Goal: Task Accomplishment & Management: Use online tool/utility

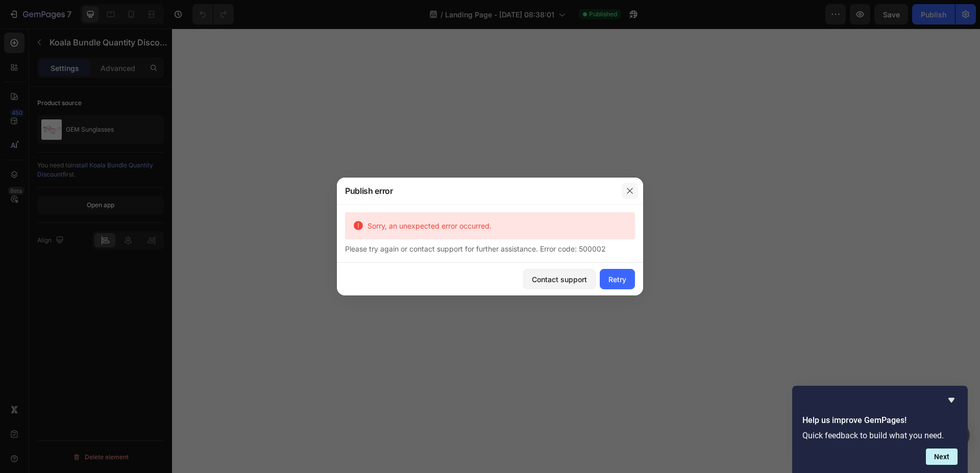
click at [627, 191] on icon "button" at bounding box center [630, 191] width 8 height 8
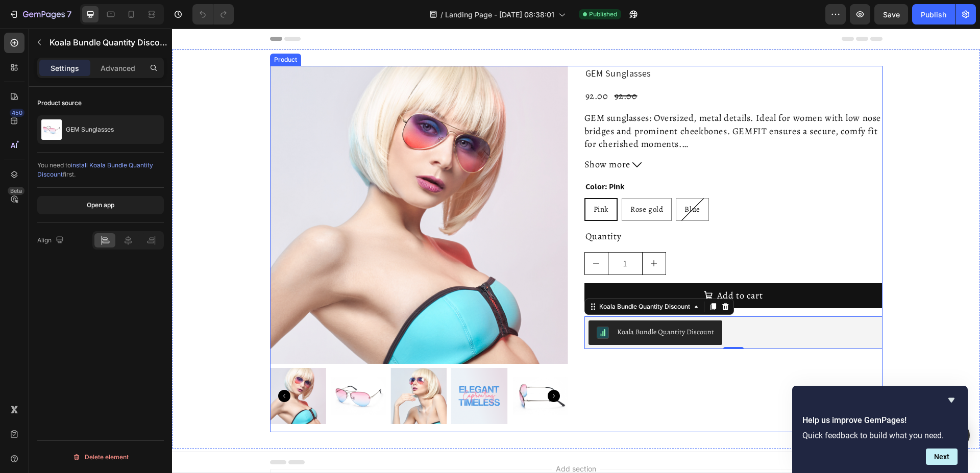
click at [571, 86] on div "Product Images GEM Sunglasses Product Title 92.00 Product Price Product Price 9…" at bounding box center [576, 249] width 612 height 366
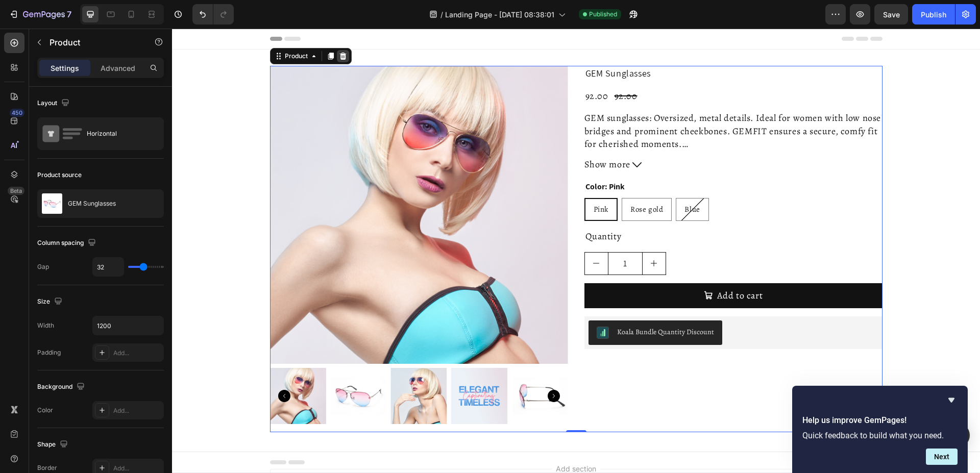
click at [340, 60] on icon at bounding box center [342, 56] width 7 height 7
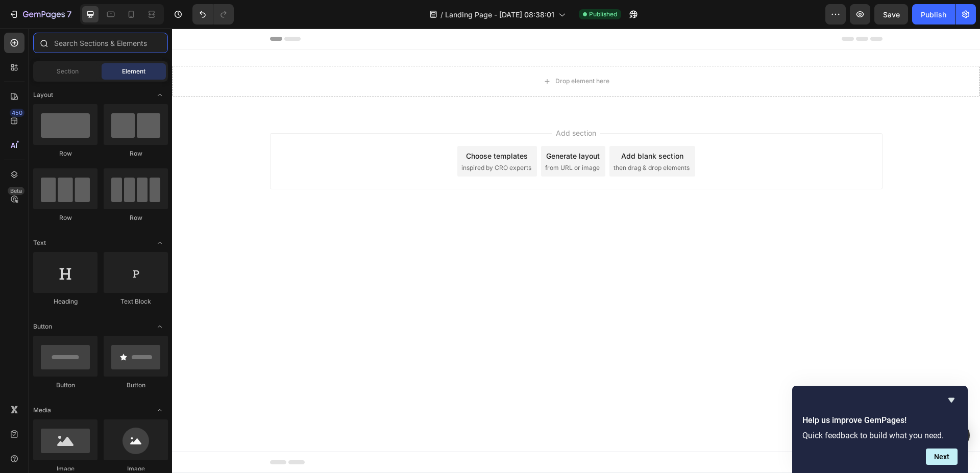
click at [94, 47] on input "text" at bounding box center [100, 43] width 135 height 20
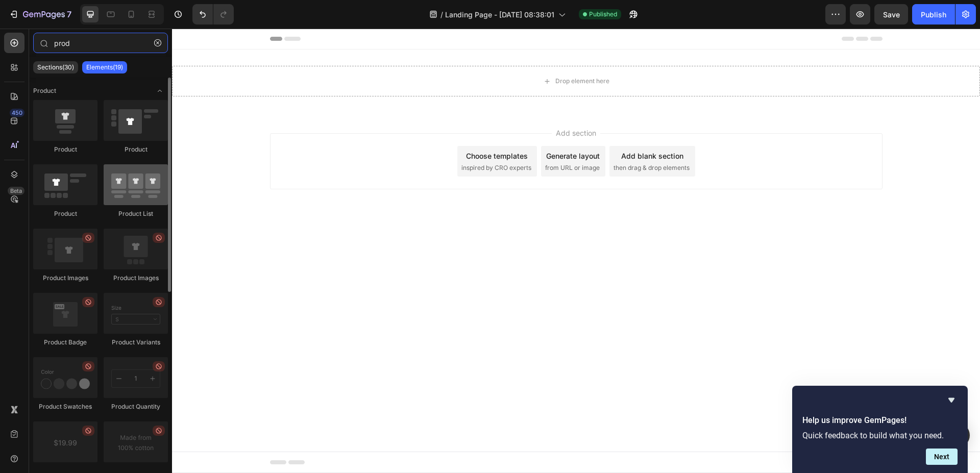
type input "prod"
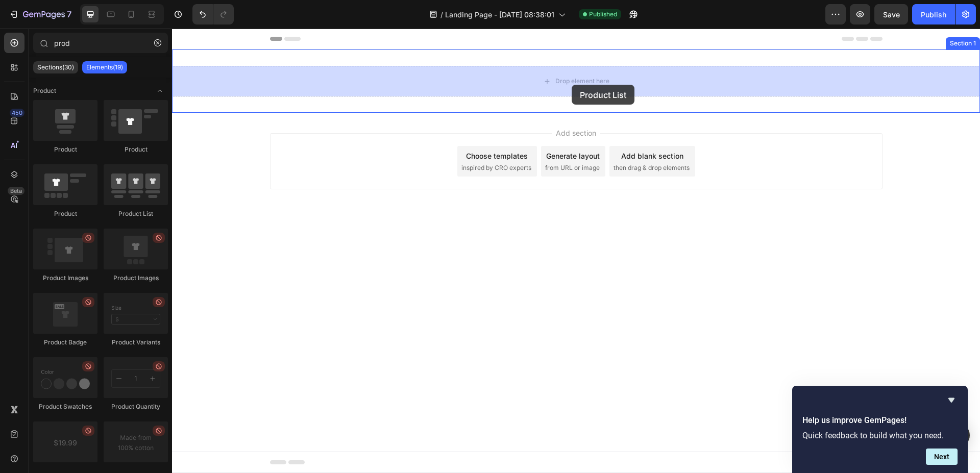
drag, startPoint x: 305, startPoint y: 206, endPoint x: 572, endPoint y: 85, distance: 293.3
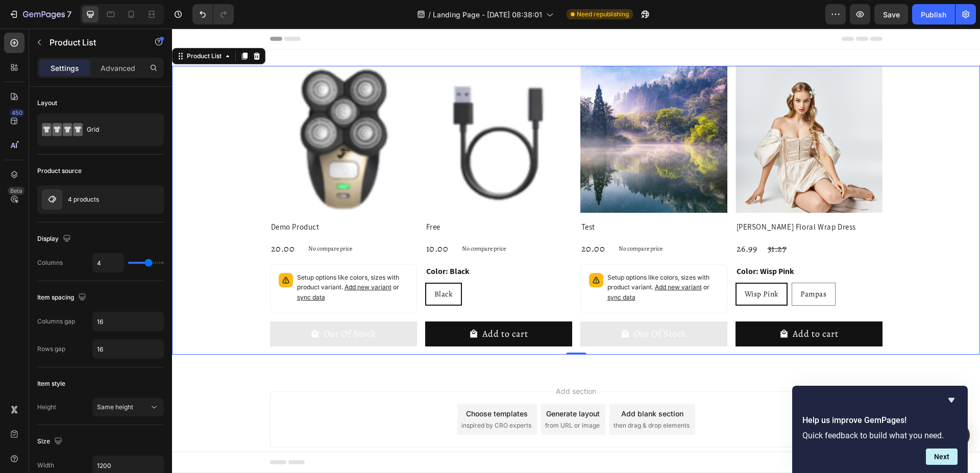
click at [570, 256] on div "Product Images Demo Product Product Title 20.00 Product Price Product Price No …" at bounding box center [576, 210] width 612 height 289
click at [157, 201] on icon "button" at bounding box center [153, 199] width 8 height 8
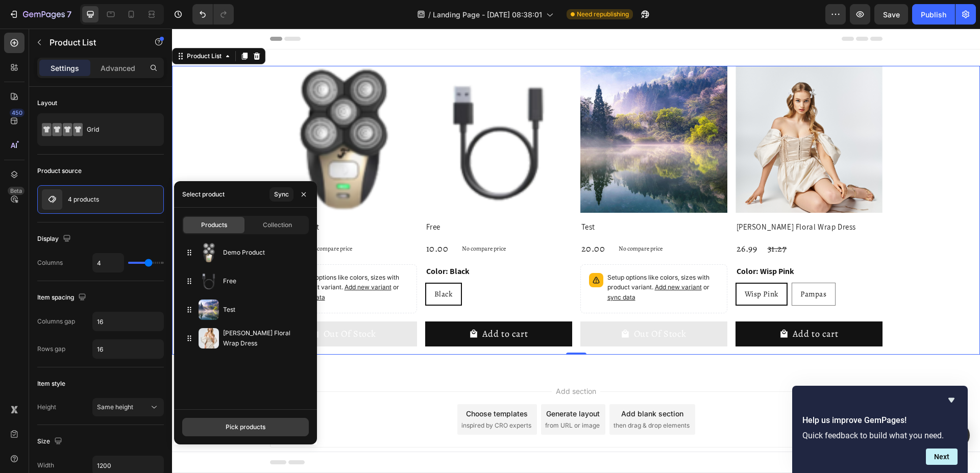
click at [251, 427] on div "Pick products" at bounding box center [246, 427] width 40 height 9
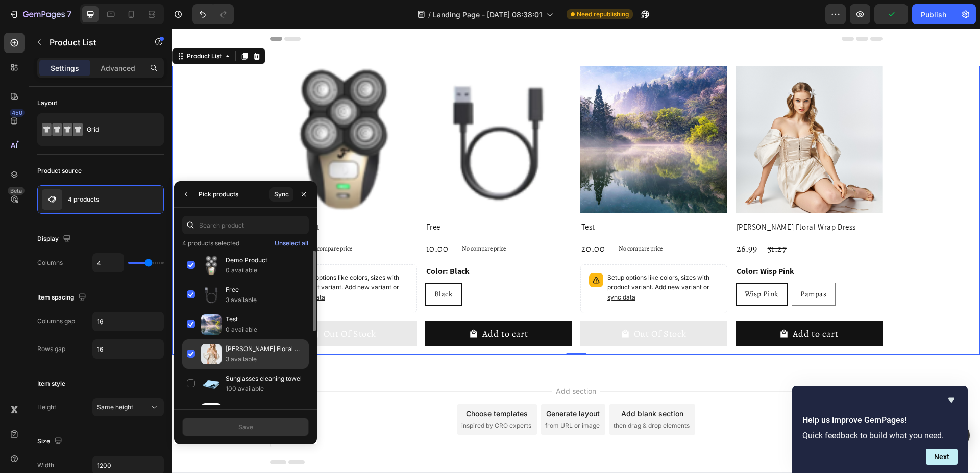
click at [193, 351] on div "Luna Floral Wrap Dress 3 available" at bounding box center [245, 354] width 127 height 30
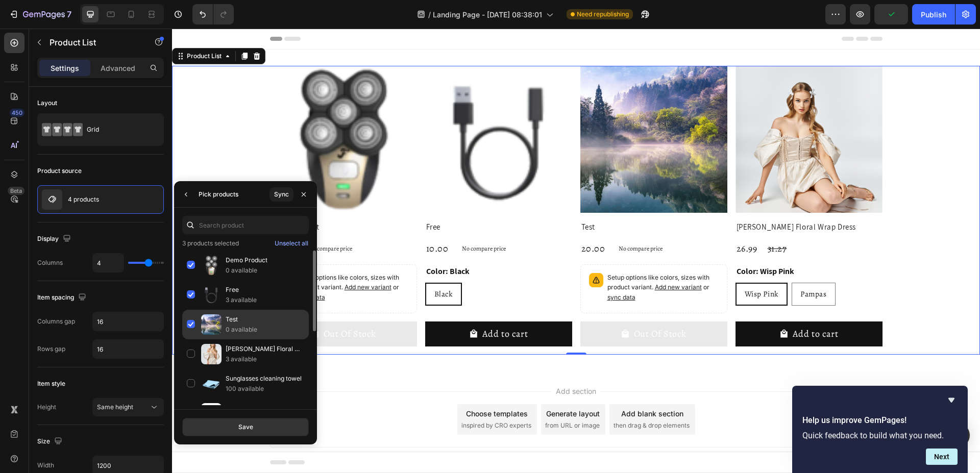
click at [191, 324] on div "Test 0 available" at bounding box center [245, 325] width 127 height 30
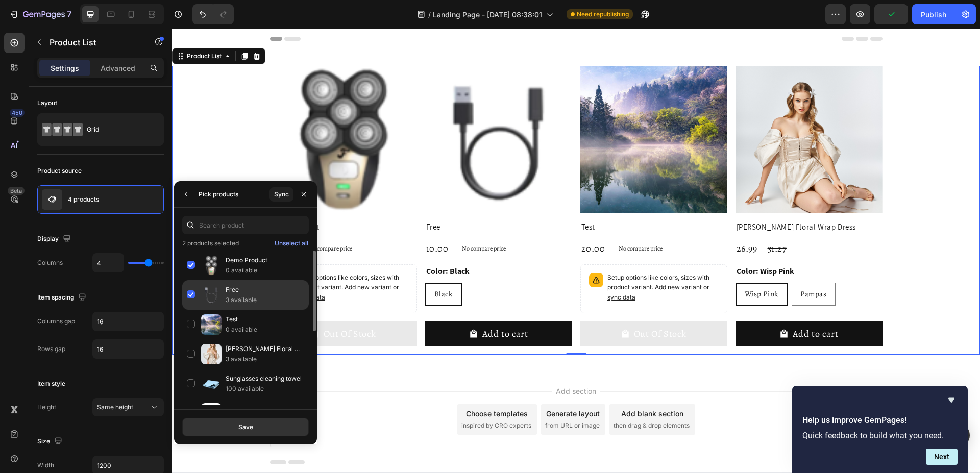
click at [191, 296] on div "Free 3 available" at bounding box center [245, 295] width 127 height 30
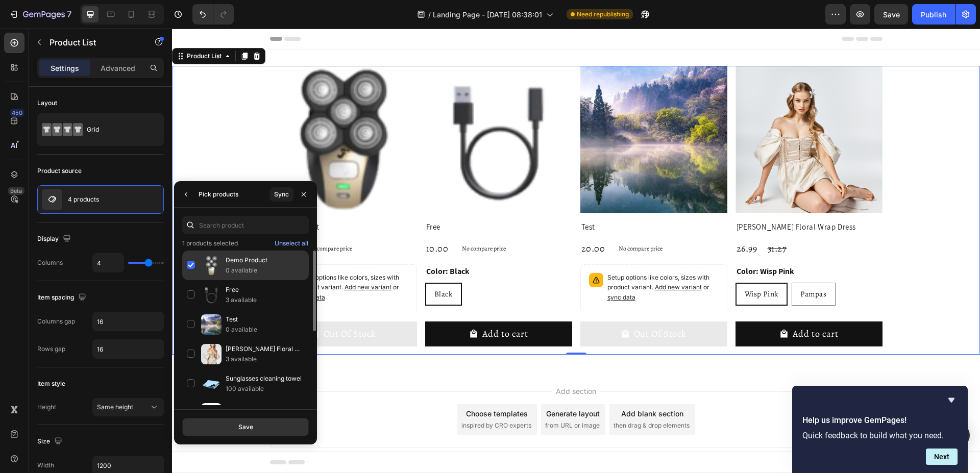
click at [190, 270] on div "Demo Product 0 available" at bounding box center [245, 266] width 127 height 30
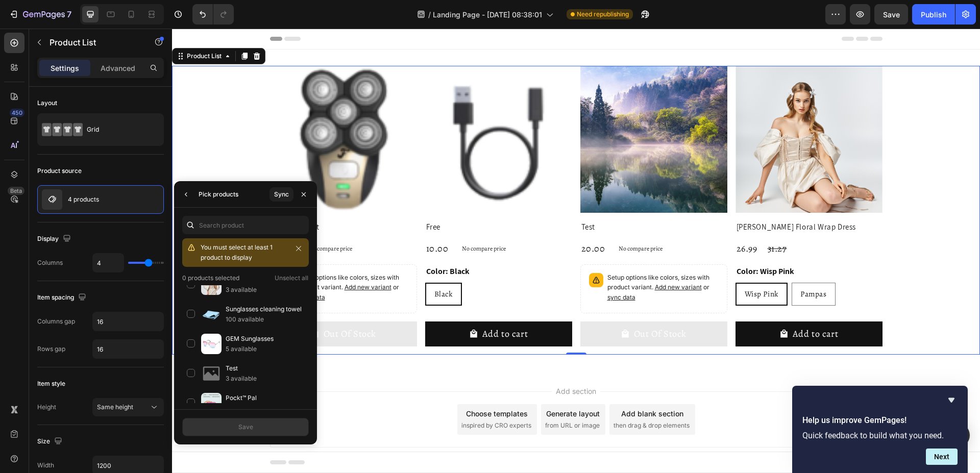
scroll to position [196, 0]
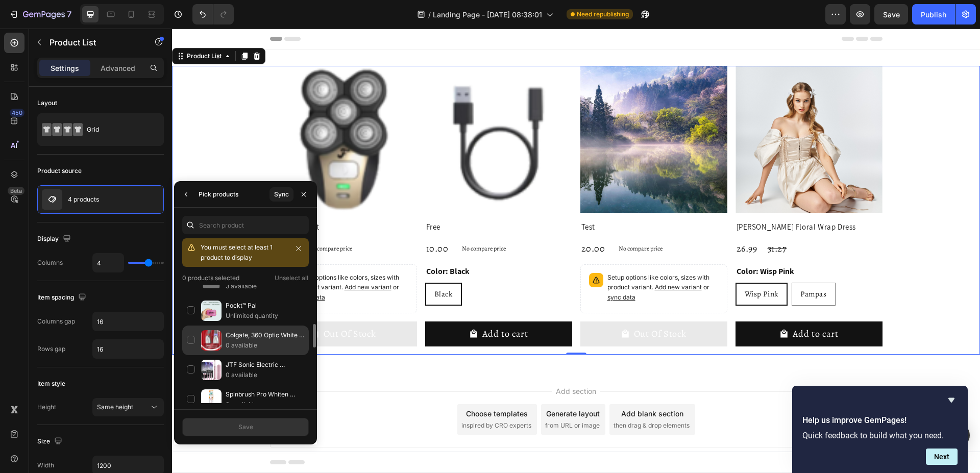
click at [190, 337] on div "Colgate, 360 Optic White Sonic Battery Powered Vibrating Toothbrush Soft, 2 Cou…" at bounding box center [245, 341] width 127 height 30
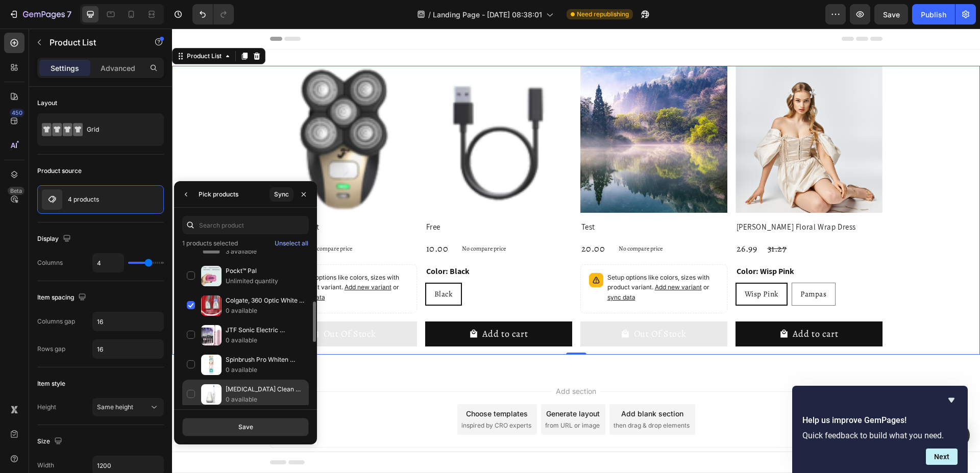
click at [194, 390] on div "[MEDICAL_DATA] Clean UV Sanitizing Sonic Toothbrush and Cleaning Station, Elect…" at bounding box center [245, 395] width 127 height 30
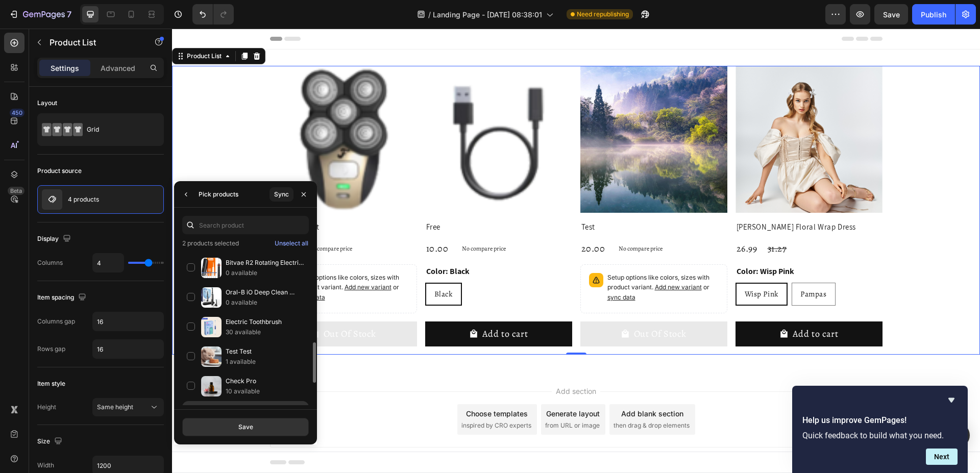
scroll to position [456, 0]
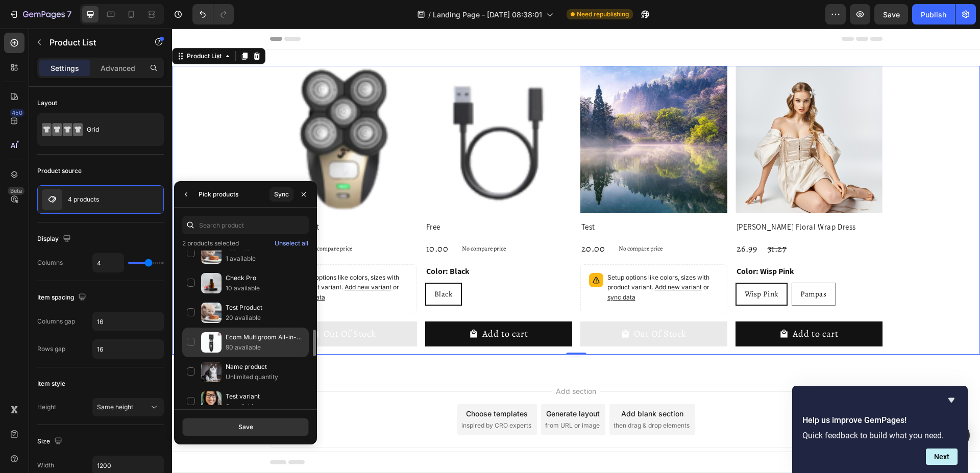
click at [193, 341] on div "Ecom Multigroom All-in-One Trimmer Series, Silver 90 available" at bounding box center [245, 343] width 127 height 30
click at [243, 428] on div "Save" at bounding box center [245, 427] width 15 height 9
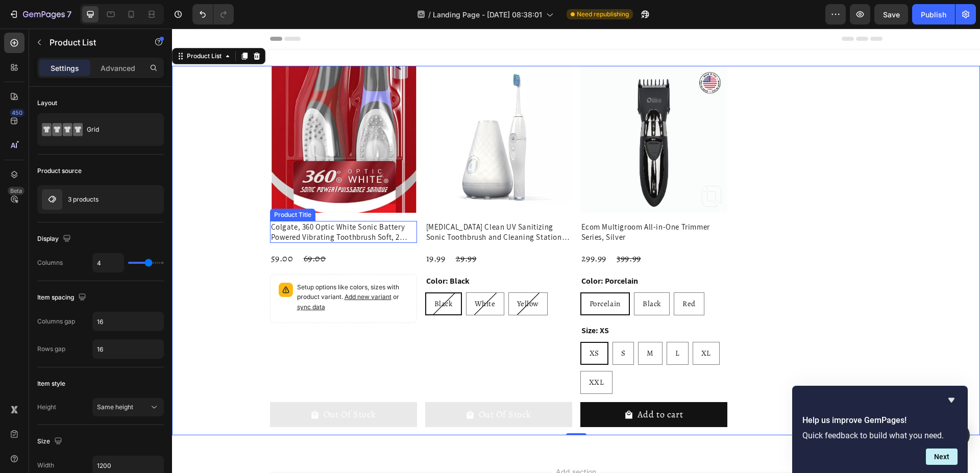
click at [342, 232] on h2 "Colgate, 360 Optic White Sonic Battery Powered Vibrating Toothbrush Soft, 2 Cou…" at bounding box center [343, 232] width 147 height 22
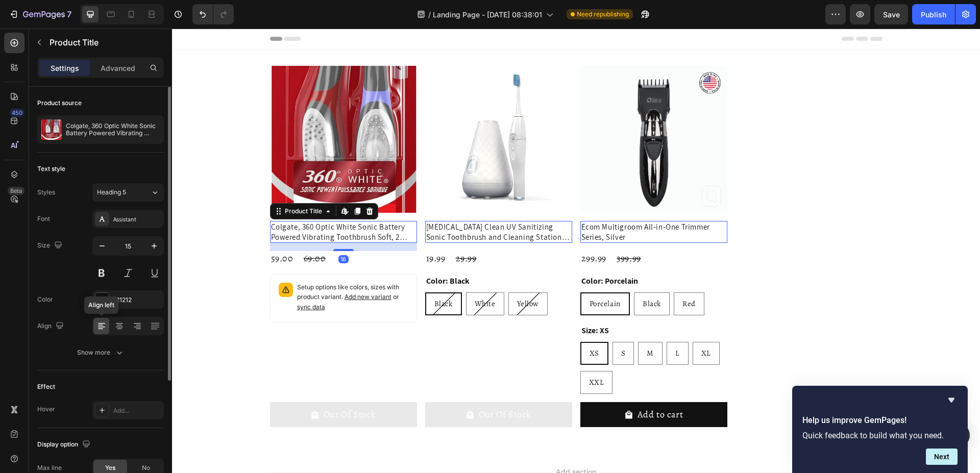
scroll to position [156, 0]
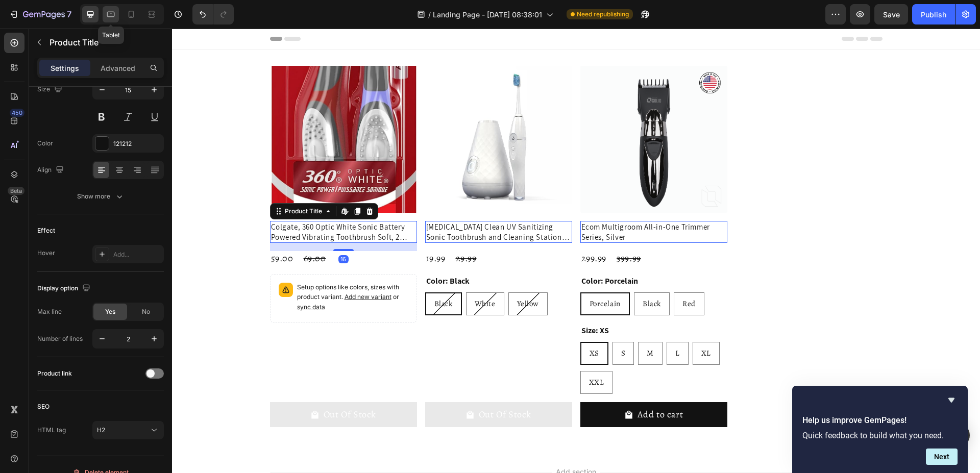
click at [113, 18] on icon at bounding box center [111, 14] width 10 height 10
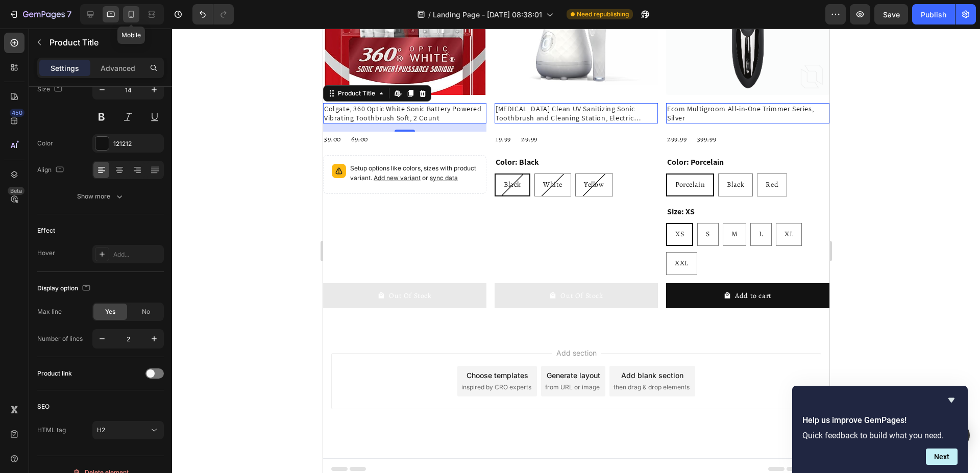
click at [129, 13] on icon at bounding box center [132, 14] width 6 height 7
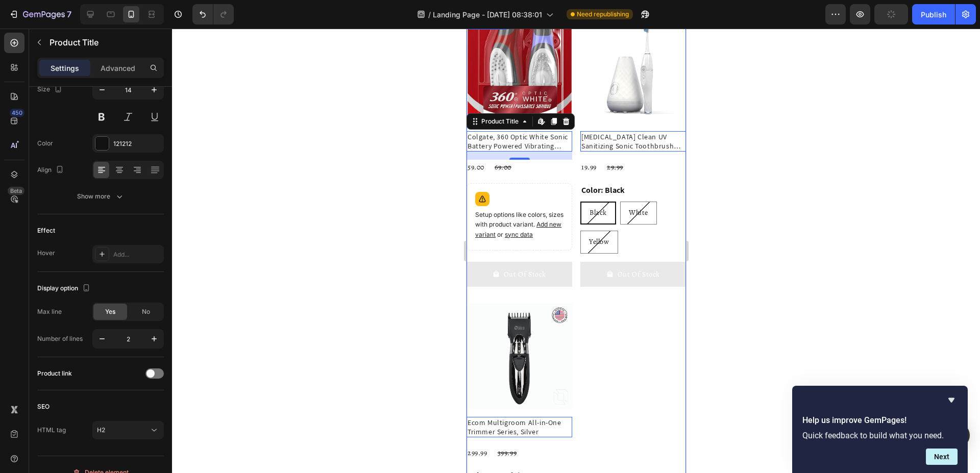
scroll to position [48, 0]
click at [153, 317] on div "No" at bounding box center [146, 312] width 34 height 16
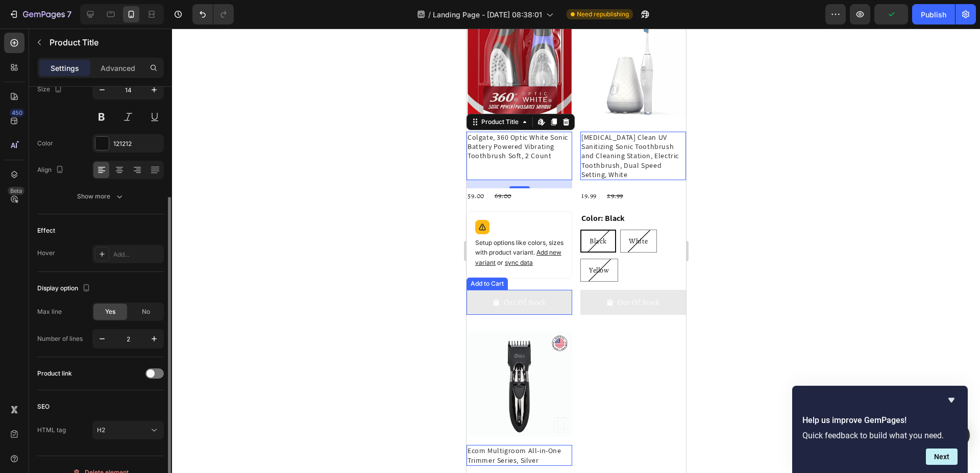
scroll to position [144, 0]
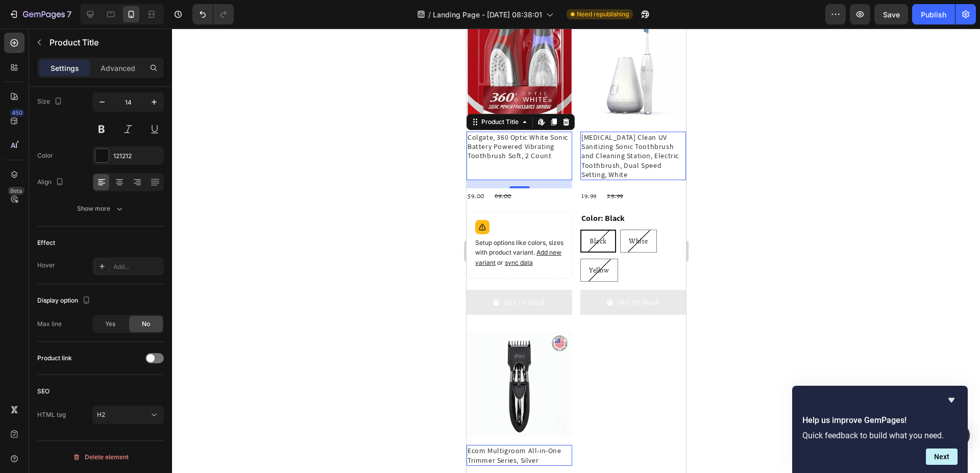
click at [909, 10] on div "Preview Save Publish" at bounding box center [900, 14] width 151 height 20
click at [901, 12] on button "Save" at bounding box center [891, 14] width 34 height 20
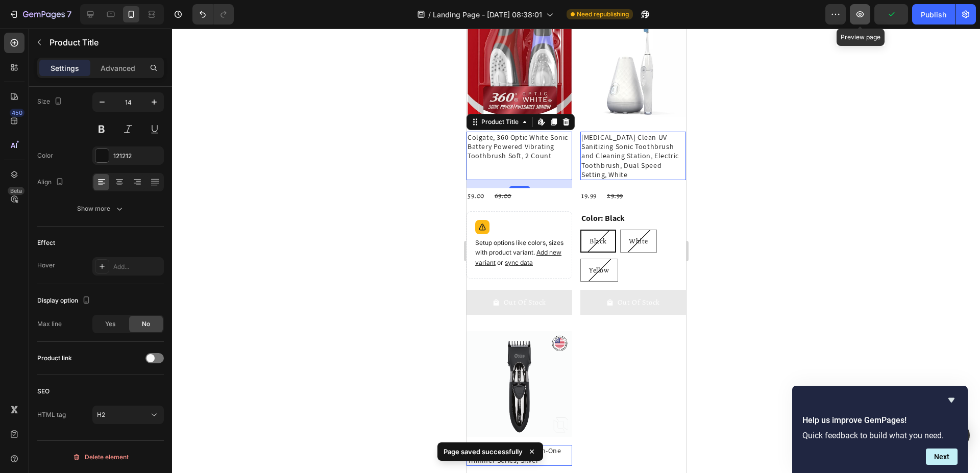
click at [854, 13] on button "button" at bounding box center [860, 14] width 20 height 20
click at [854, 17] on button "button" at bounding box center [860, 14] width 20 height 20
click at [857, 18] on icon "button" at bounding box center [860, 14] width 10 height 10
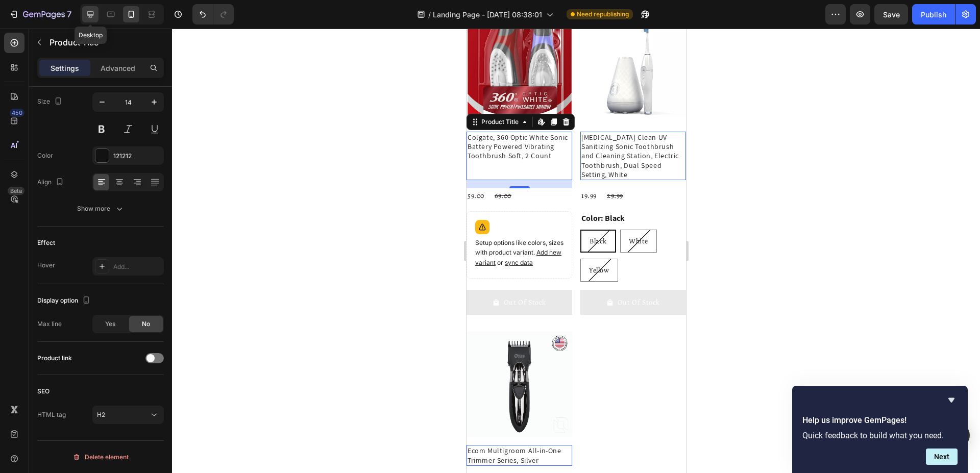
click at [88, 16] on icon at bounding box center [90, 14] width 7 height 7
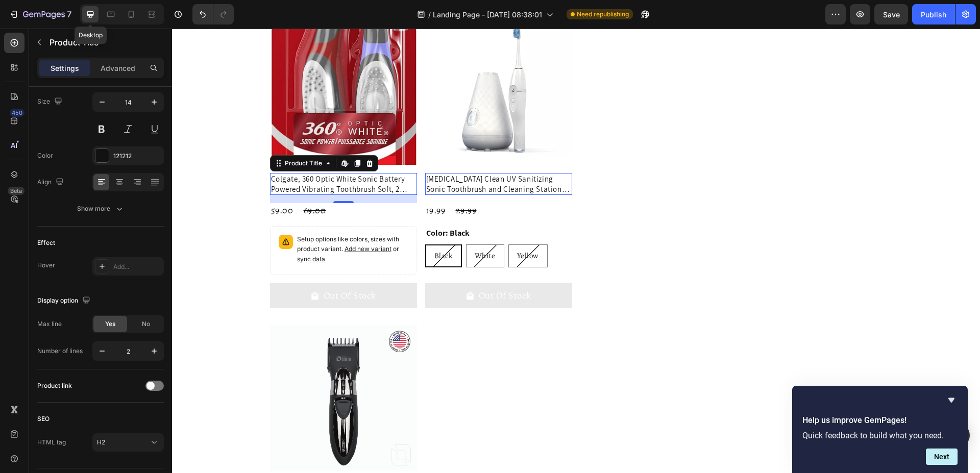
type input "15"
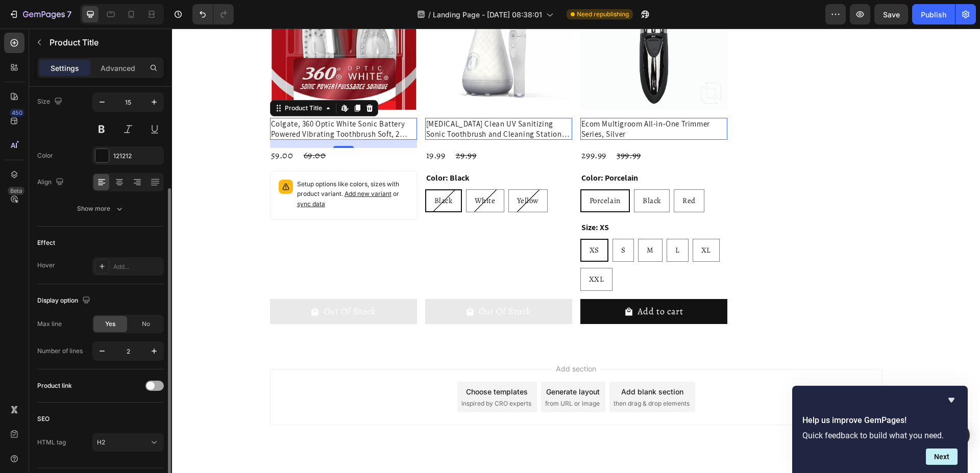
scroll to position [126, 0]
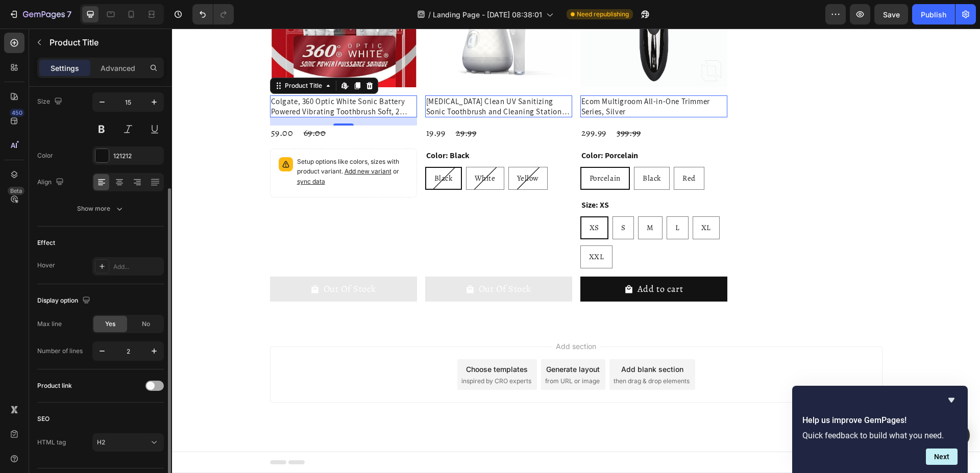
click at [159, 381] on div at bounding box center [154, 386] width 18 height 10
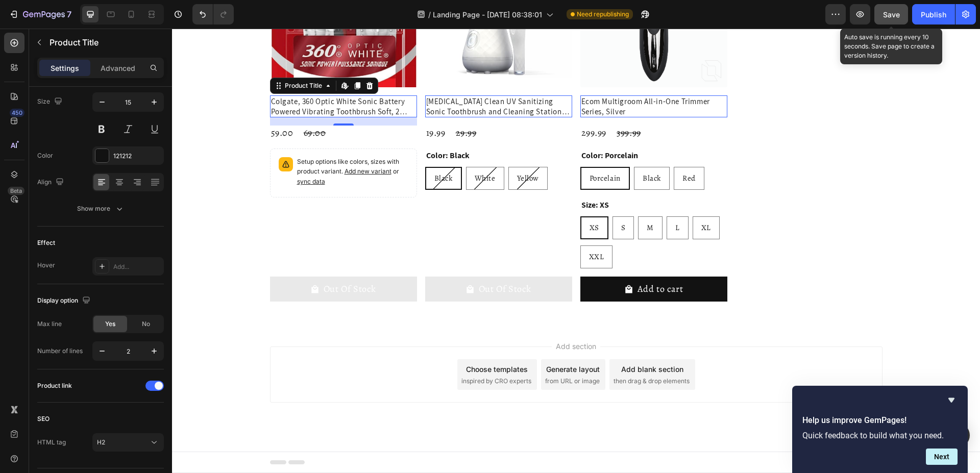
click at [892, 12] on span "Save" at bounding box center [891, 14] width 17 height 9
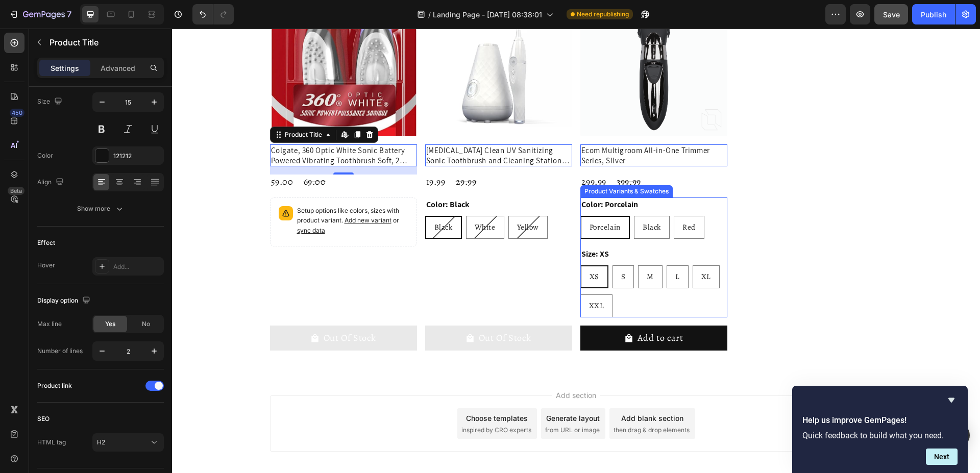
scroll to position [0, 0]
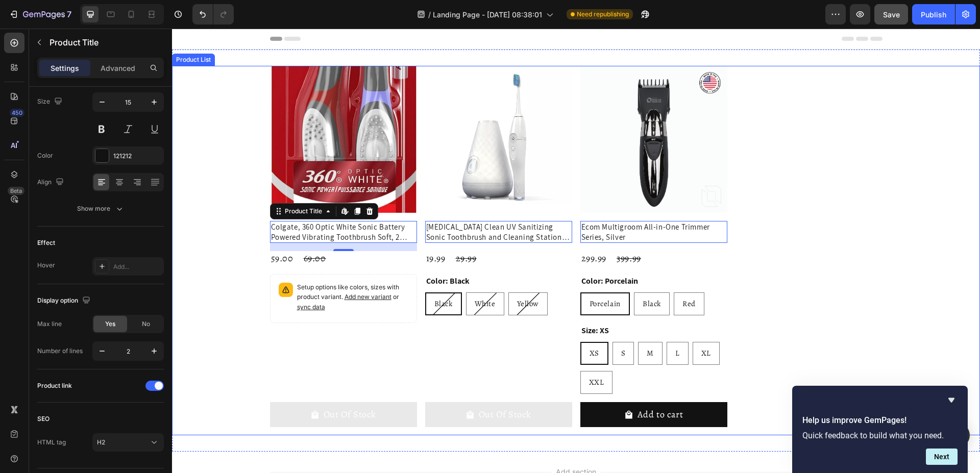
click at [853, 104] on div "Product Images Colgate, 360 Optic White Sonic Battery Powered Vibrating Toothbr…" at bounding box center [576, 251] width 612 height 370
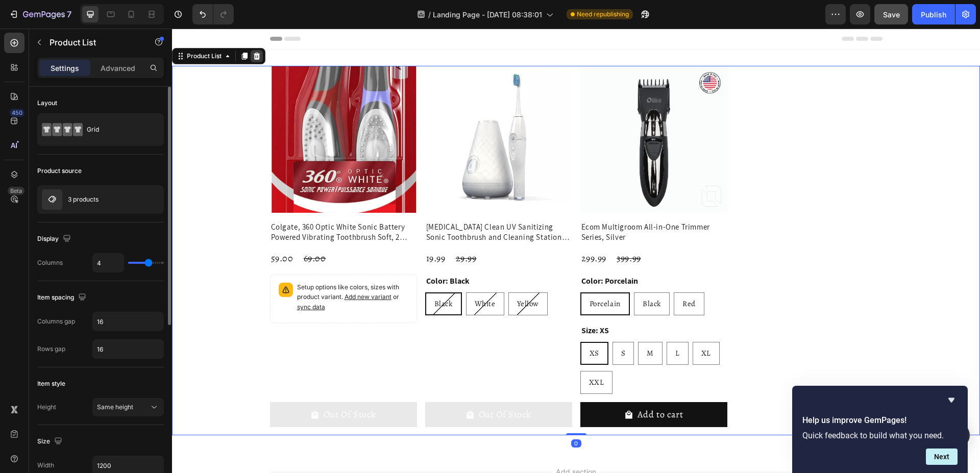
click at [256, 57] on icon at bounding box center [257, 56] width 8 height 8
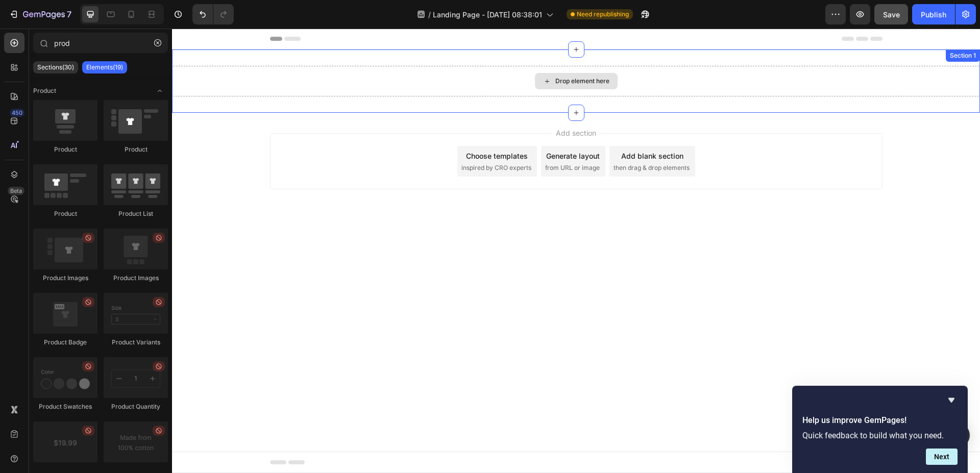
click at [389, 80] on div "Drop element here" at bounding box center [576, 81] width 808 height 31
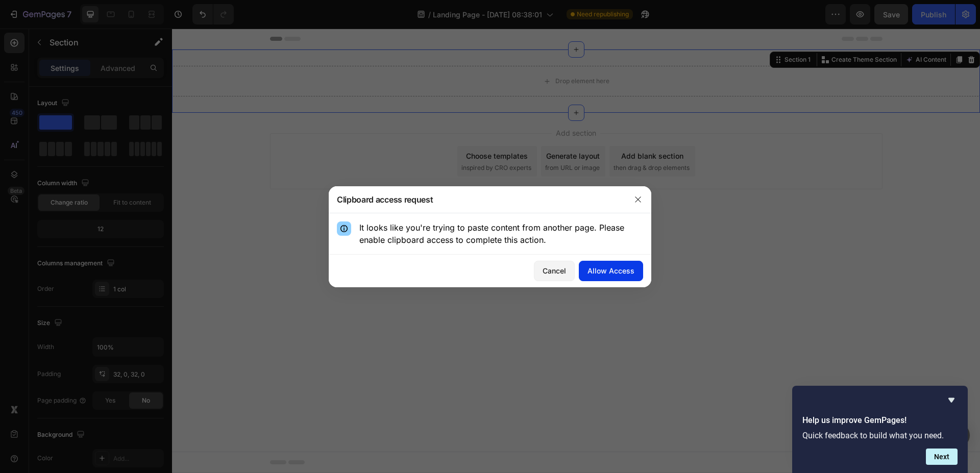
click at [607, 266] on div "Allow Access" at bounding box center [610, 270] width 47 height 11
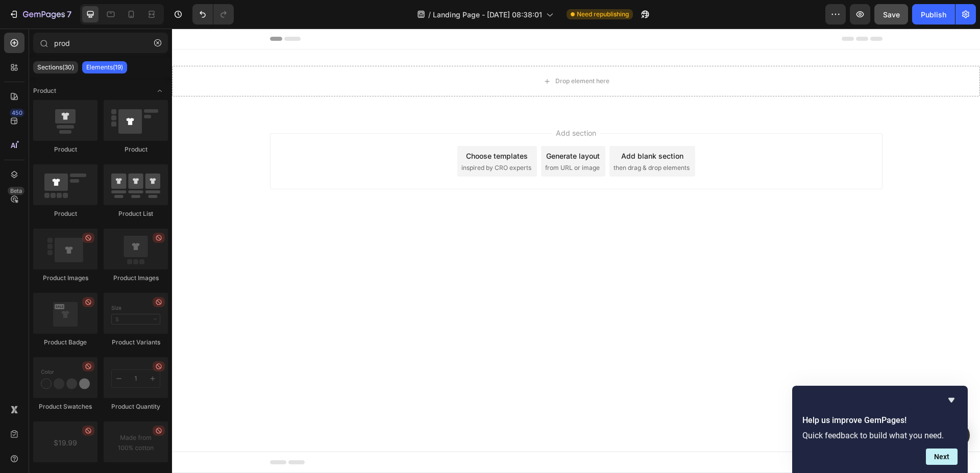
drag, startPoint x: 955, startPoint y: 400, endPoint x: 1107, endPoint y: 421, distance: 153.5
click at [955, 400] on body "Header Drop element here Section 1 Root Start with Sections from sidebar Add se…" at bounding box center [576, 251] width 808 height 445
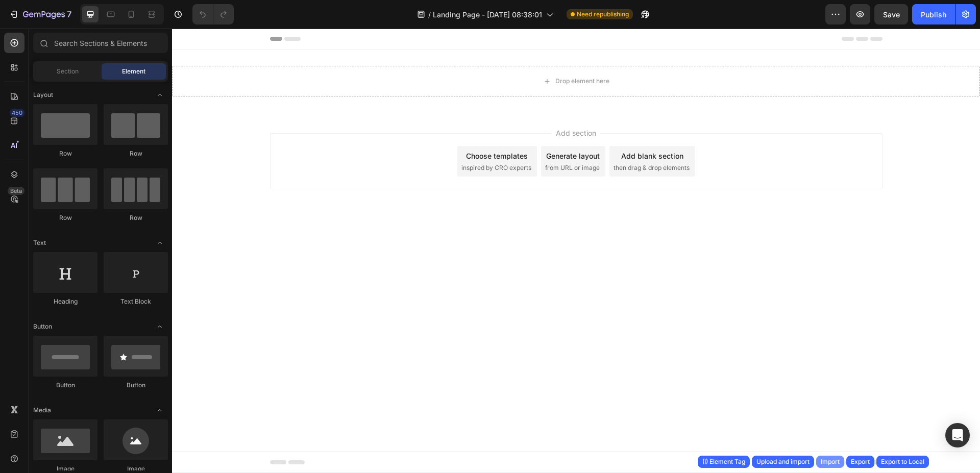
click at [830, 458] on div "Import" at bounding box center [830, 461] width 19 height 9
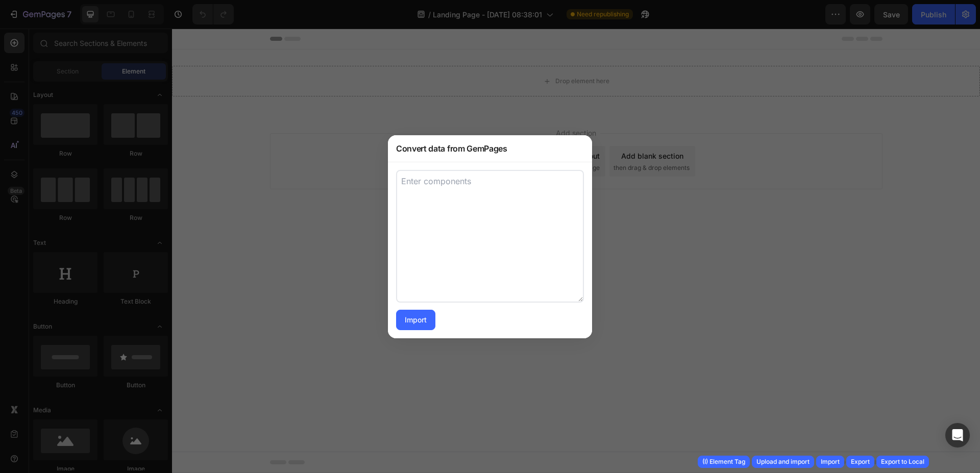
click at [471, 259] on textarea at bounding box center [490, 236] width 188 height 133
paste textarea "[{"advanced":{"blockPadding":"base","border":{"desktop":{"normal":{"border":"no…"
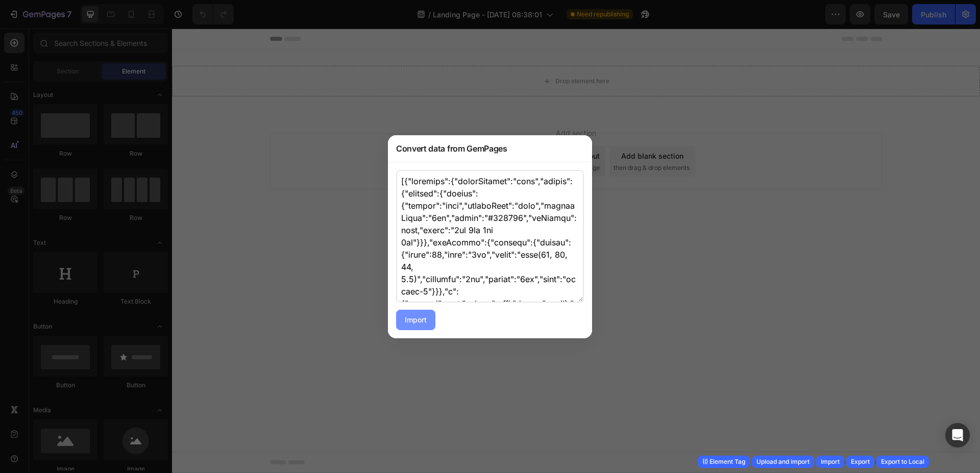
scroll to position [21774, 0]
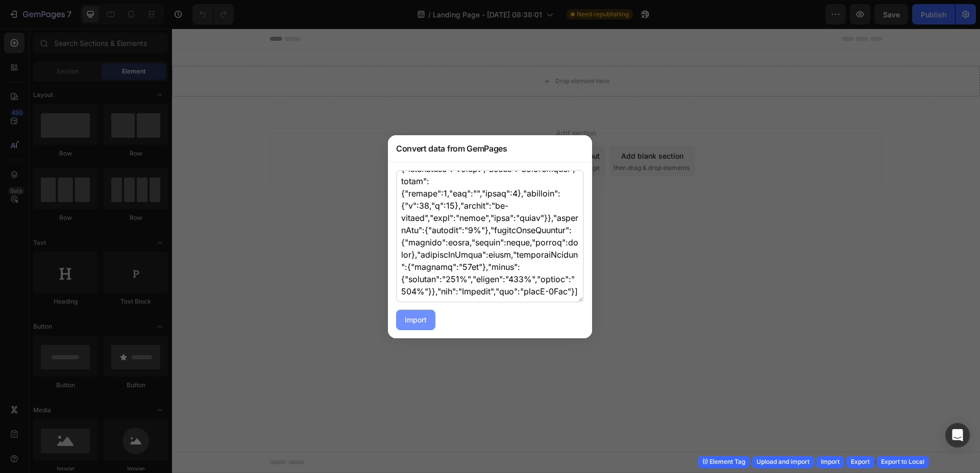
type textarea "[{"advanced":{"blockPadding":"base","border":{"desktop":{"normal":{"border":"no…"
click at [424, 322] on div "Import" at bounding box center [416, 319] width 22 height 11
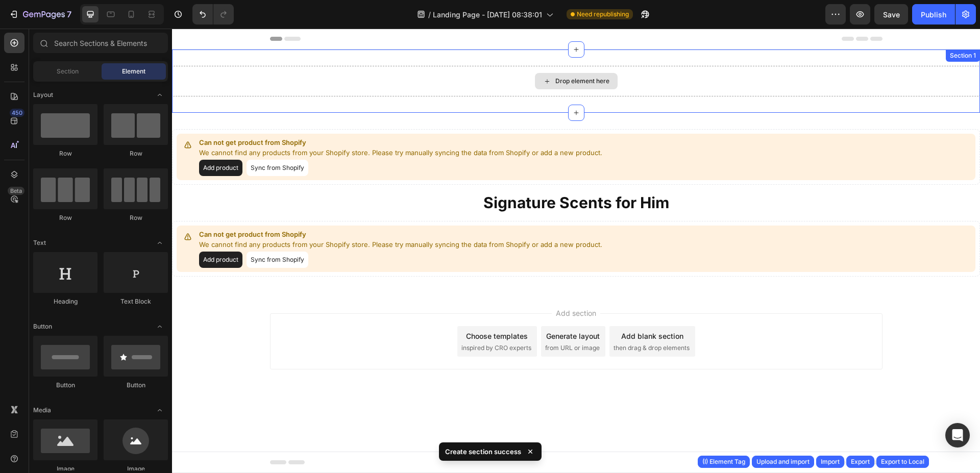
click at [625, 78] on div "Drop element here" at bounding box center [576, 81] width 808 height 31
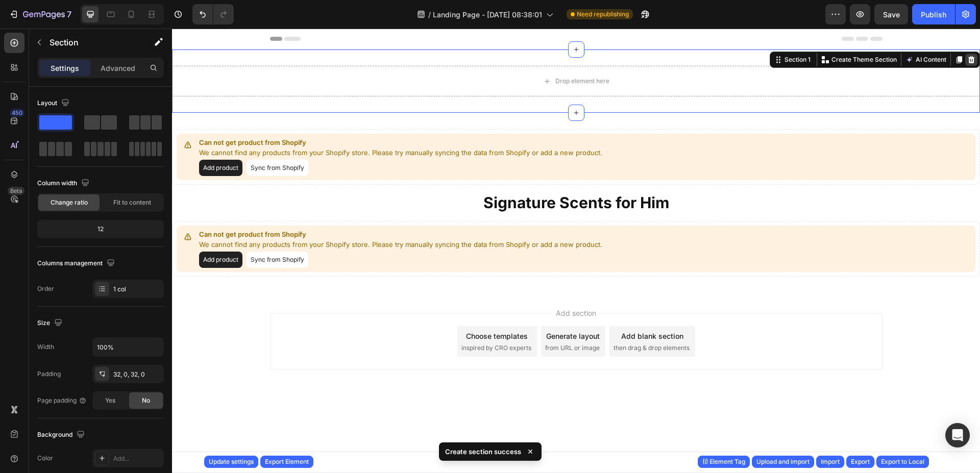
click at [971, 61] on icon at bounding box center [971, 59] width 7 height 7
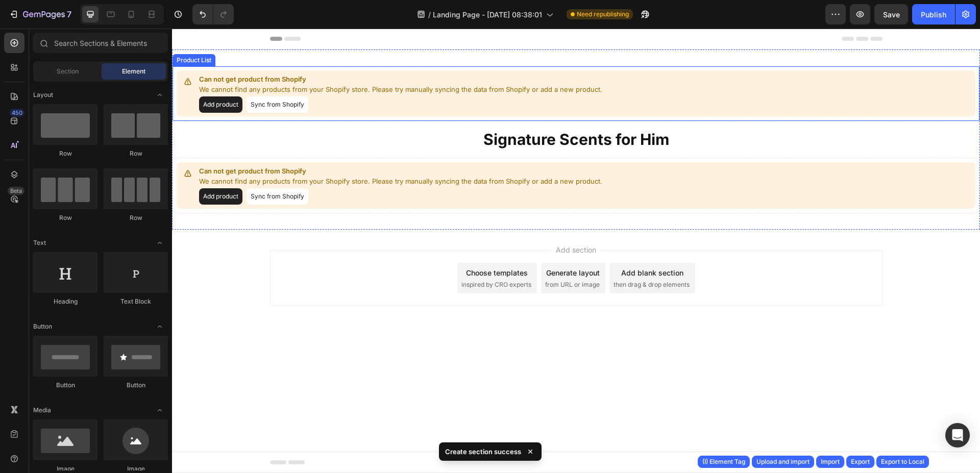
click at [377, 100] on div "Add product Sync from Shopify" at bounding box center [400, 104] width 403 height 16
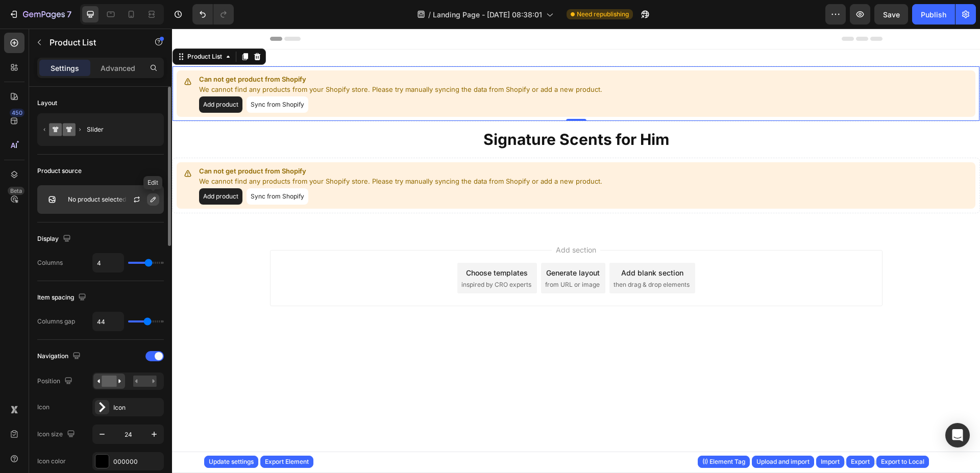
click at [153, 201] on icon "button" at bounding box center [153, 199] width 5 height 5
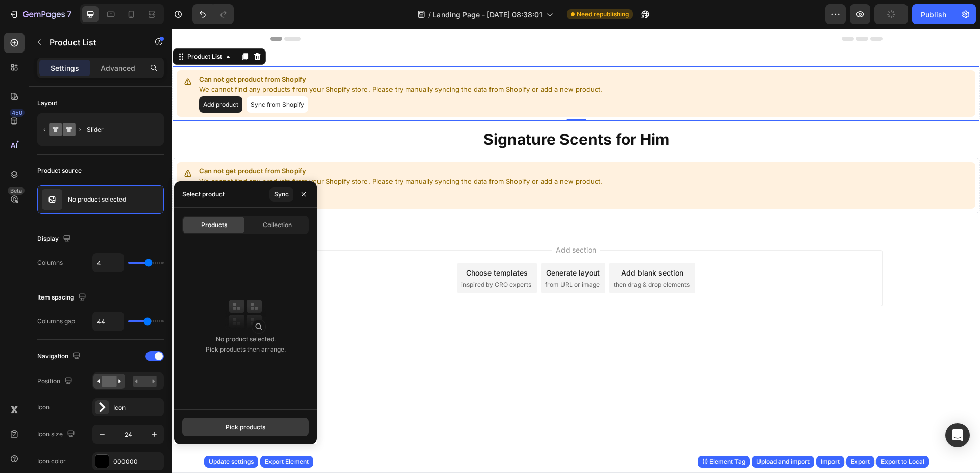
click at [252, 428] on div "Pick products" at bounding box center [246, 427] width 40 height 9
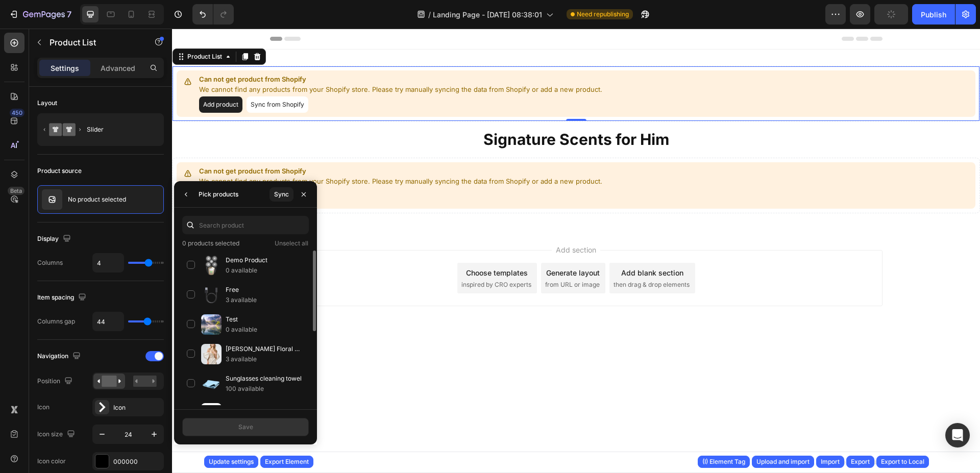
scroll to position [156, 0]
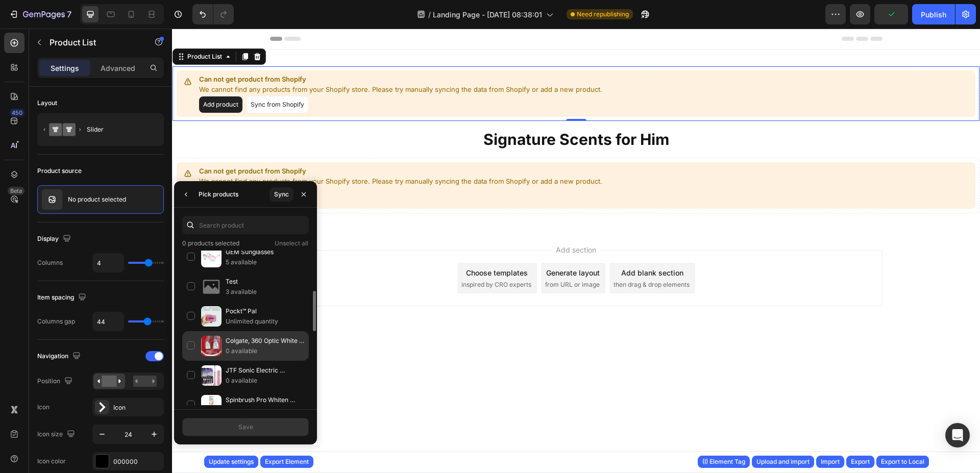
click at [190, 347] on div "Colgate, 360 Optic White Sonic Battery Powered Vibrating Toothbrush Soft, 2 Cou…" at bounding box center [245, 346] width 127 height 30
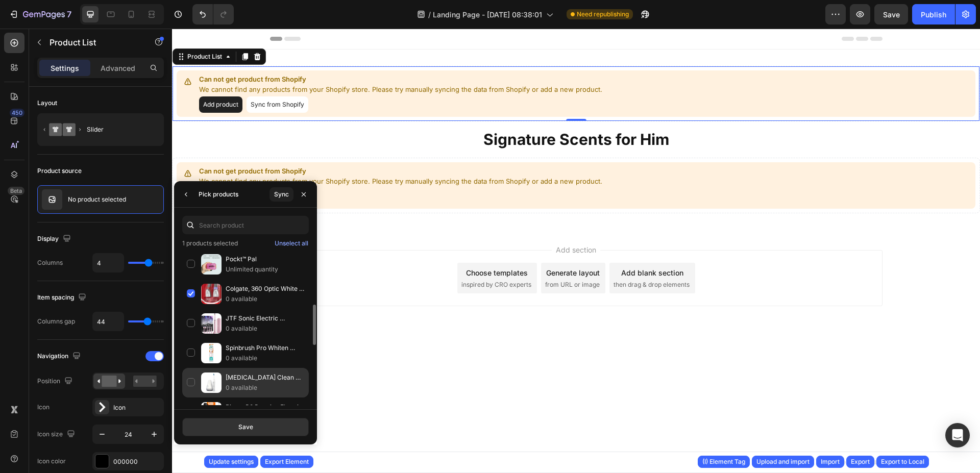
click at [191, 382] on div "[MEDICAL_DATA] Clean UV Sanitizing Sonic Toothbrush and Cleaning Station, Elect…" at bounding box center [245, 383] width 127 height 30
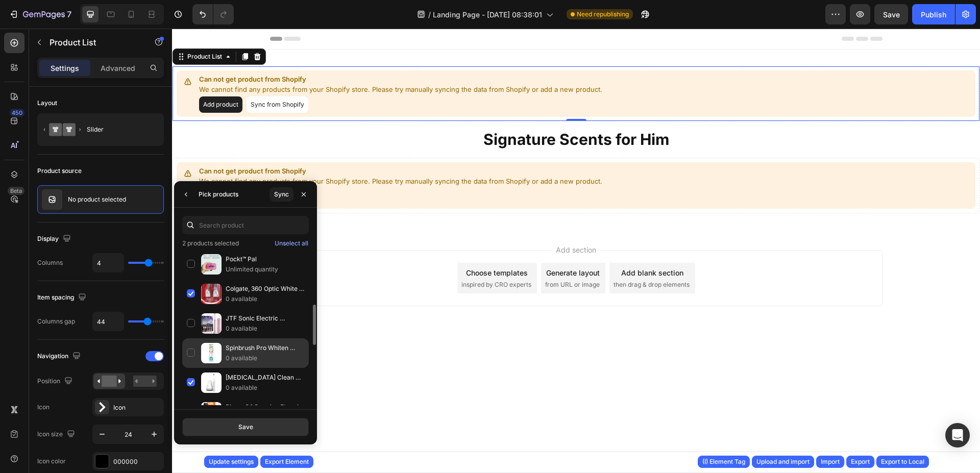
click at [189, 354] on div "Spinbrush Pro Whiten Battery-Powered Electric Toothbrush Value Pack, Medium Bri…" at bounding box center [245, 353] width 127 height 30
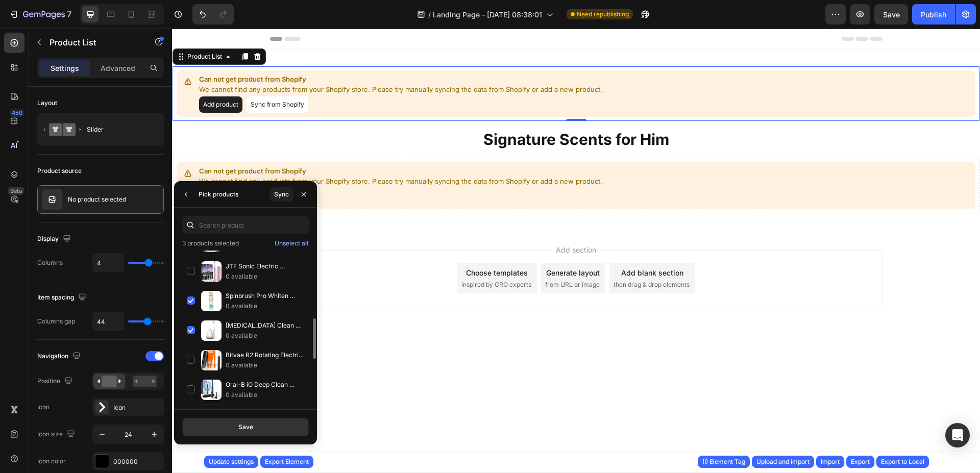
scroll to position [312, 0]
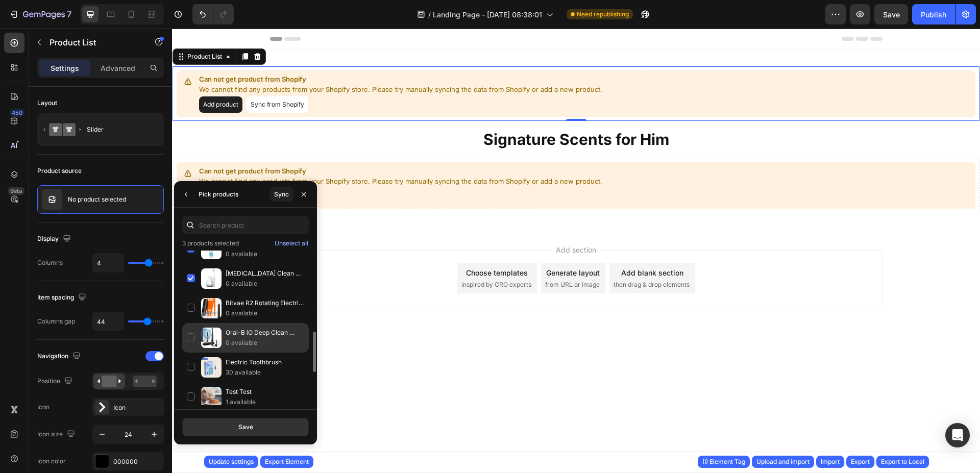
click at [188, 338] on div "Oral-B iO Deep Clean Rechargeable Electric Powered Toothbrush, Black with iO Se…" at bounding box center [245, 338] width 127 height 30
click at [265, 427] on button "Save" at bounding box center [245, 427] width 127 height 18
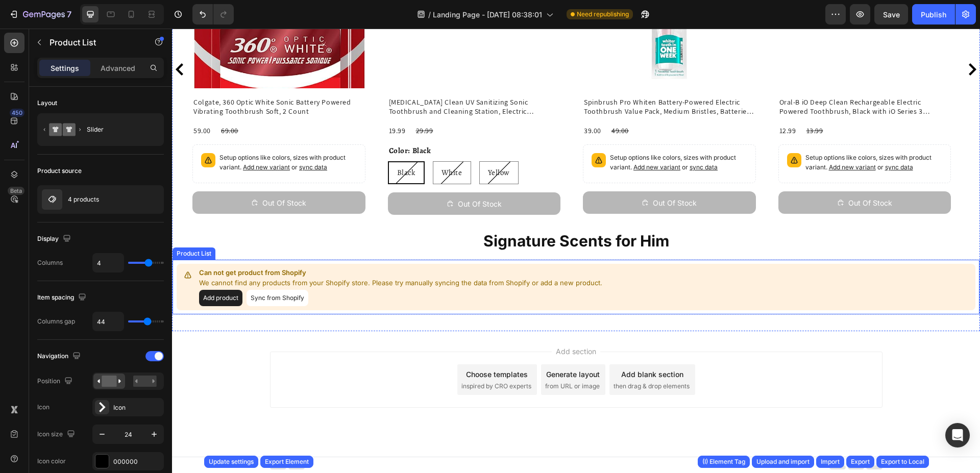
scroll to position [156, 0]
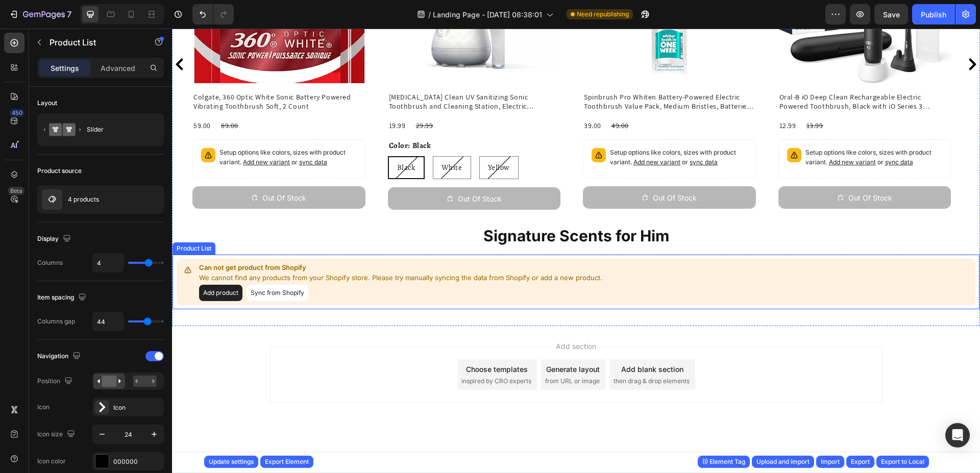
click at [420, 271] on p "Can not get product from Shopify" at bounding box center [400, 268] width 403 height 10
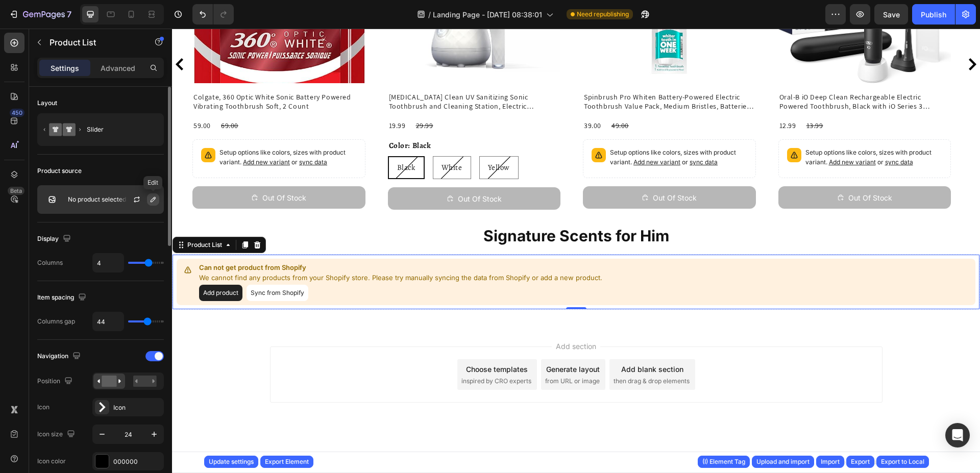
click at [154, 198] on icon "button" at bounding box center [153, 199] width 5 height 5
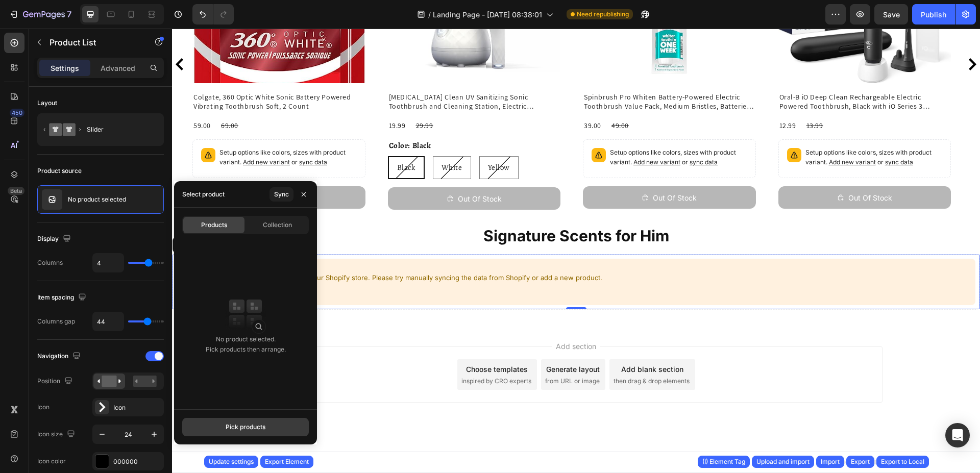
click at [245, 430] on div "Pick products" at bounding box center [246, 427] width 40 height 9
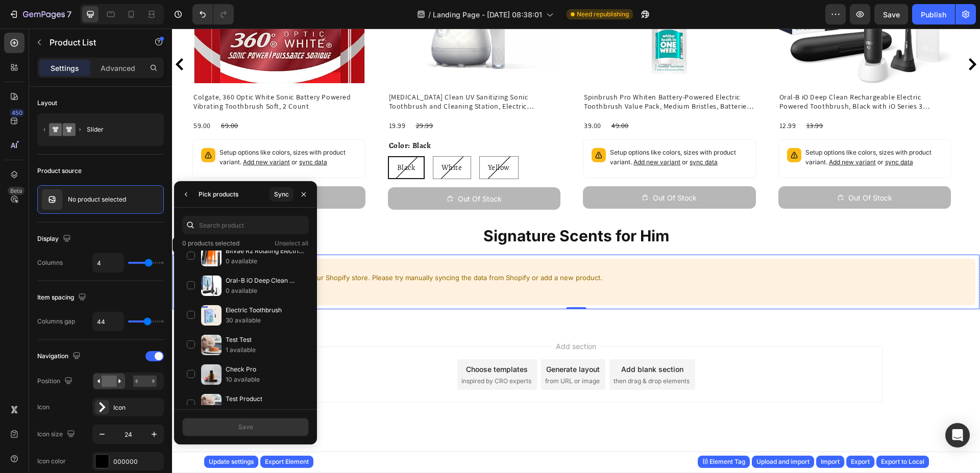
scroll to position [456, 0]
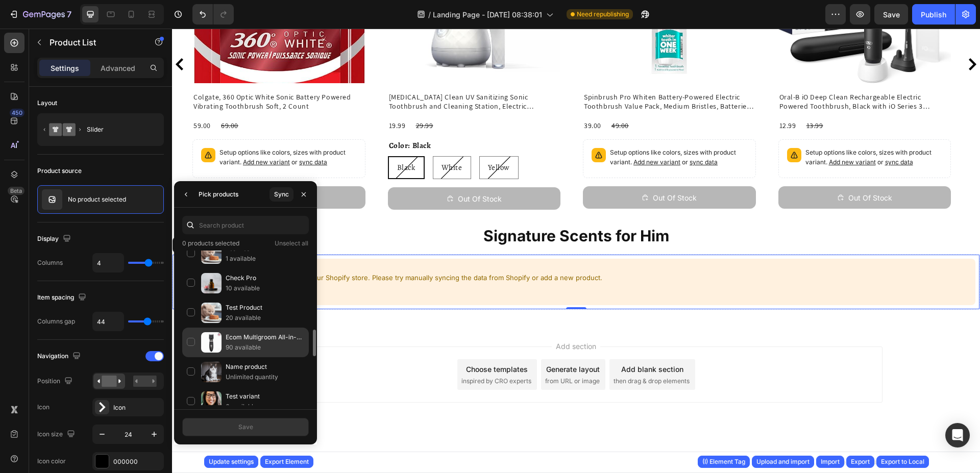
click at [191, 341] on div "Ecom Multigroom All-in-One Trimmer Series, Silver 90 available" at bounding box center [245, 343] width 127 height 30
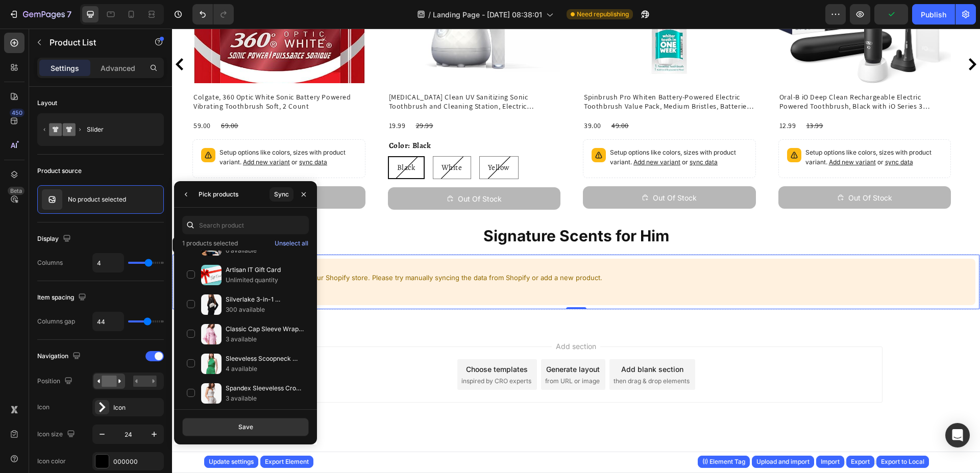
scroll to position [664, 0]
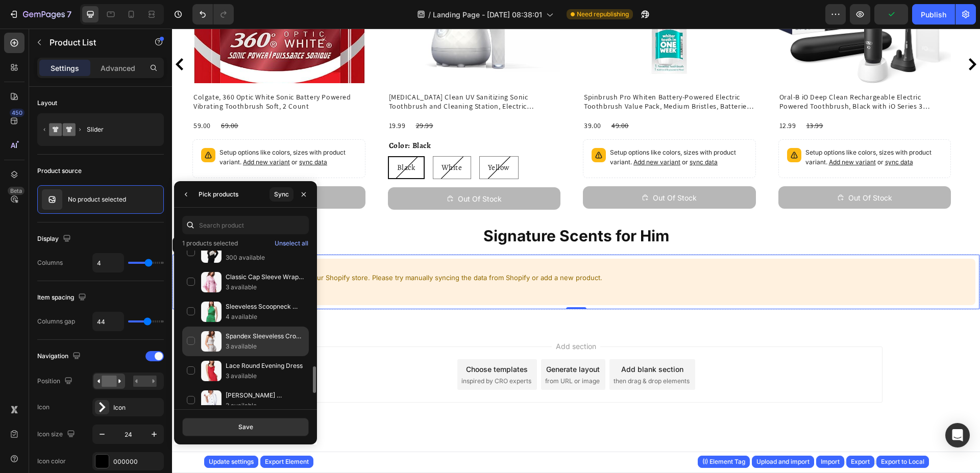
click at [192, 337] on div "Spandex Sleeveless Crop Top 3 available" at bounding box center [245, 342] width 127 height 30
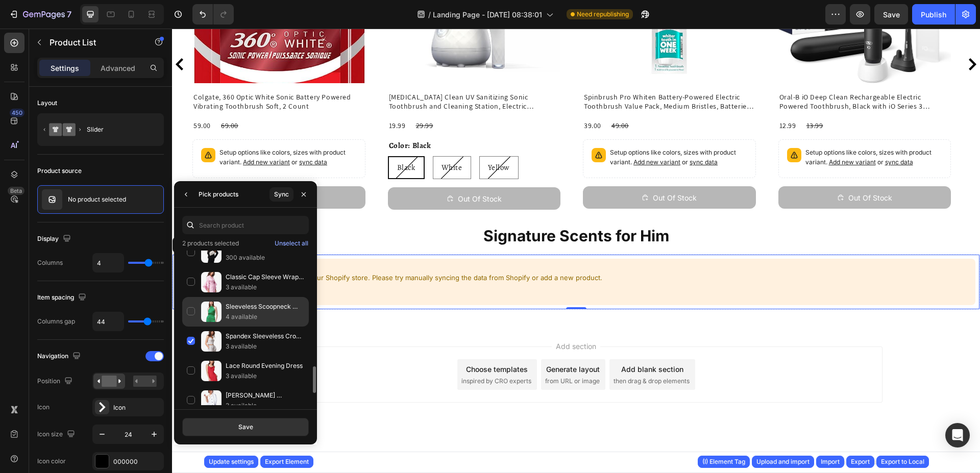
drag, startPoint x: 190, startPoint y: 307, endPoint x: 190, endPoint y: 299, distance: 8.7
click at [190, 306] on div "Sleeveless Scoopneck Jumpsuit 4 available" at bounding box center [245, 312] width 127 height 30
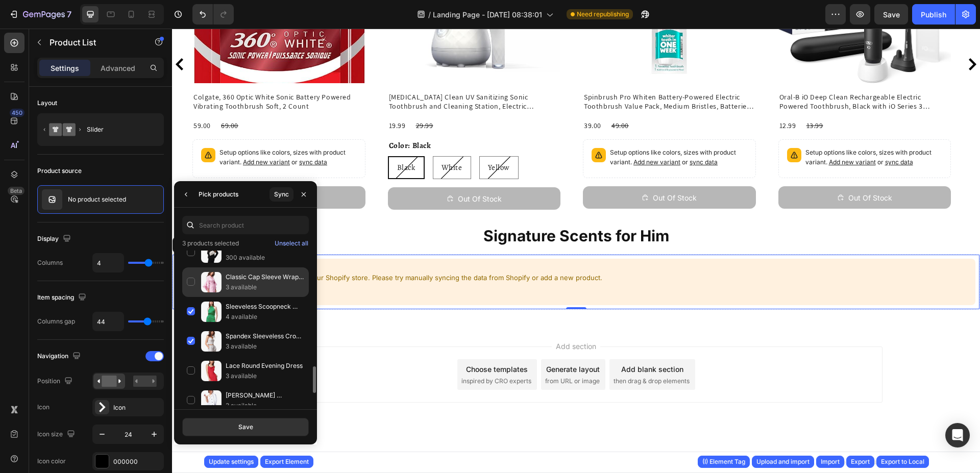
click at [192, 280] on div "Classic Cap Sleeve Wrap Dress 3 available" at bounding box center [245, 282] width 127 height 30
click at [256, 427] on button "Save" at bounding box center [245, 427] width 127 height 18
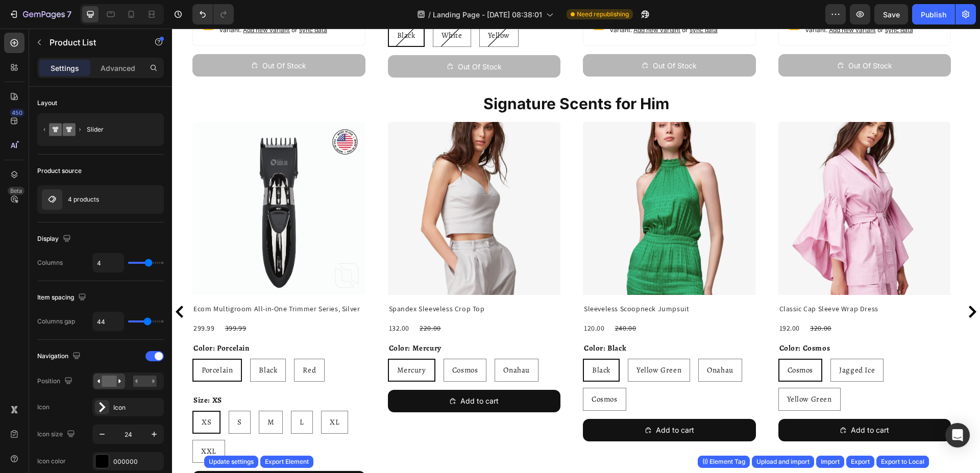
scroll to position [347, 0]
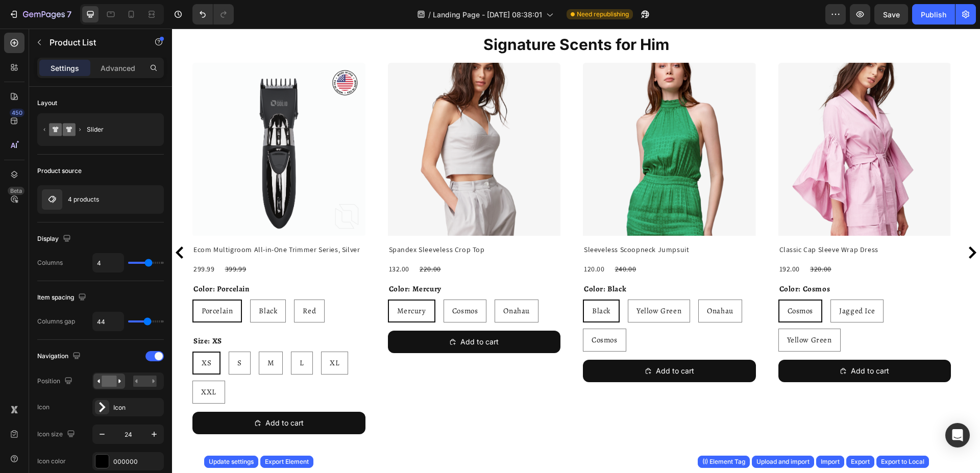
click at [383, 301] on div "Product Images Ecom Multigroom All-in-One Trimmer Series, Silver Product Title …" at bounding box center [575, 253] width 767 height 380
click at [150, 202] on icon "button" at bounding box center [153, 199] width 8 height 8
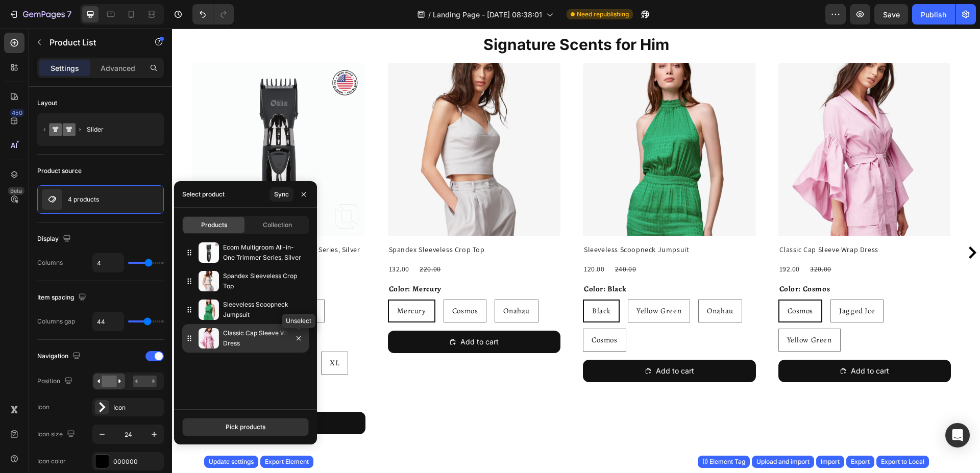
drag, startPoint x: 299, startPoint y: 343, endPoint x: 301, endPoint y: 330, distance: 12.9
click at [300, 339] on button "button" at bounding box center [298, 338] width 12 height 12
click at [298, 314] on button "button" at bounding box center [298, 310] width 12 height 12
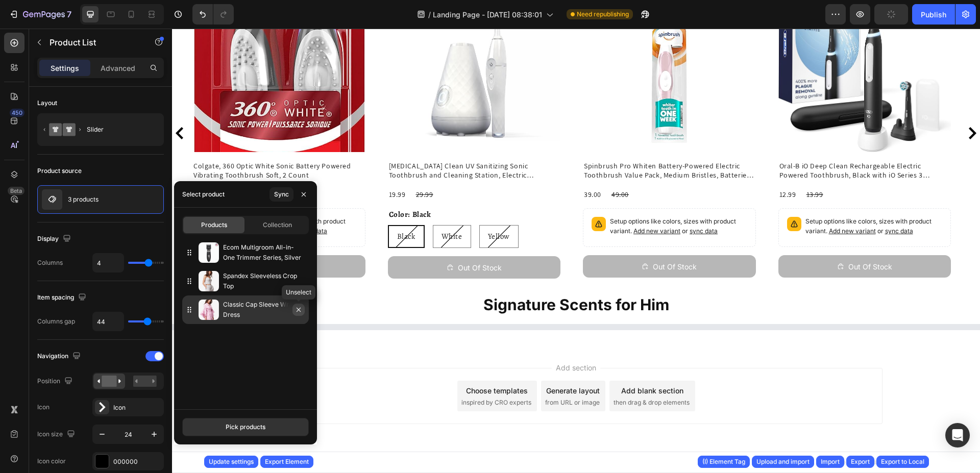
scroll to position [87, 0]
click at [299, 311] on icon "button" at bounding box center [298, 310] width 8 height 8
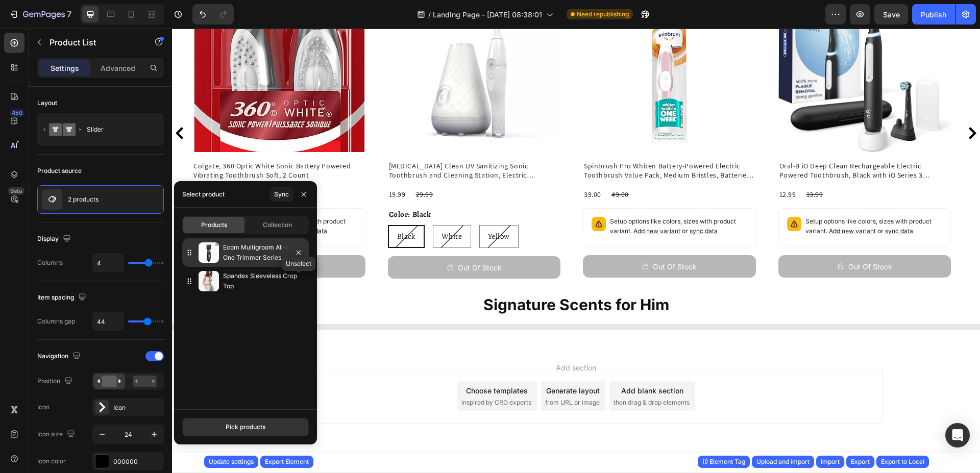
drag, startPoint x: 297, startPoint y: 283, endPoint x: 300, endPoint y: 262, distance: 21.1
click at [0, 0] on icon "button" at bounding box center [0, 0] width 0 height 0
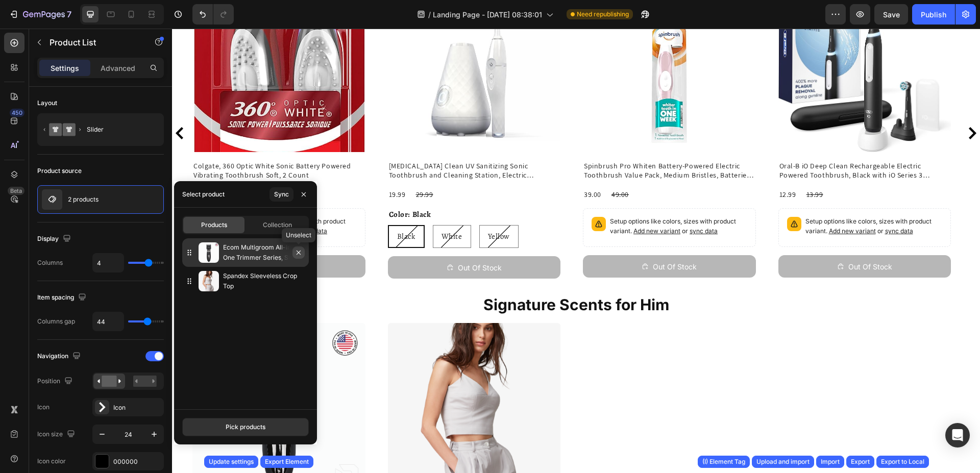
click at [301, 254] on icon "button" at bounding box center [298, 253] width 8 height 8
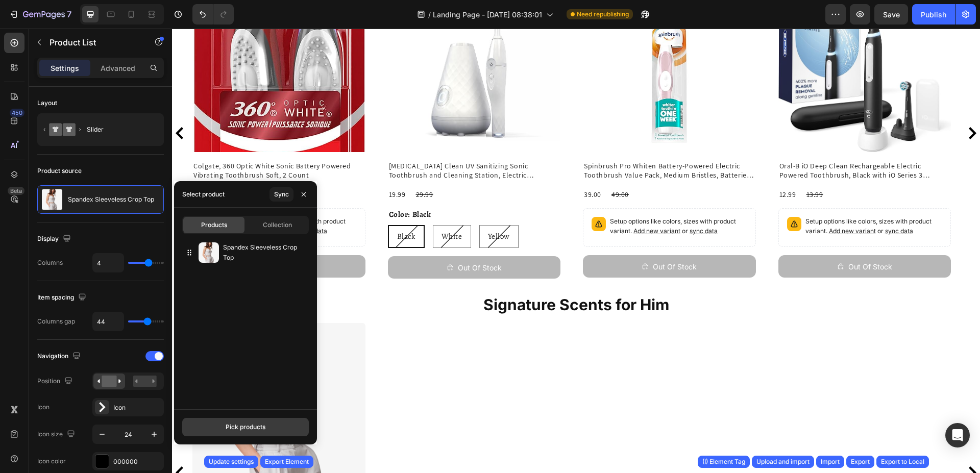
click at [238, 422] on button "Pick products" at bounding box center [245, 427] width 127 height 18
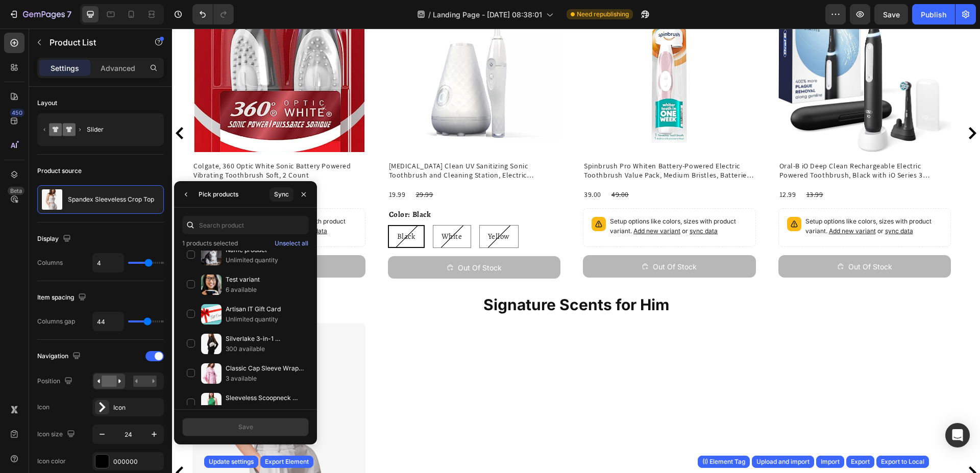
scroll to position [677, 0]
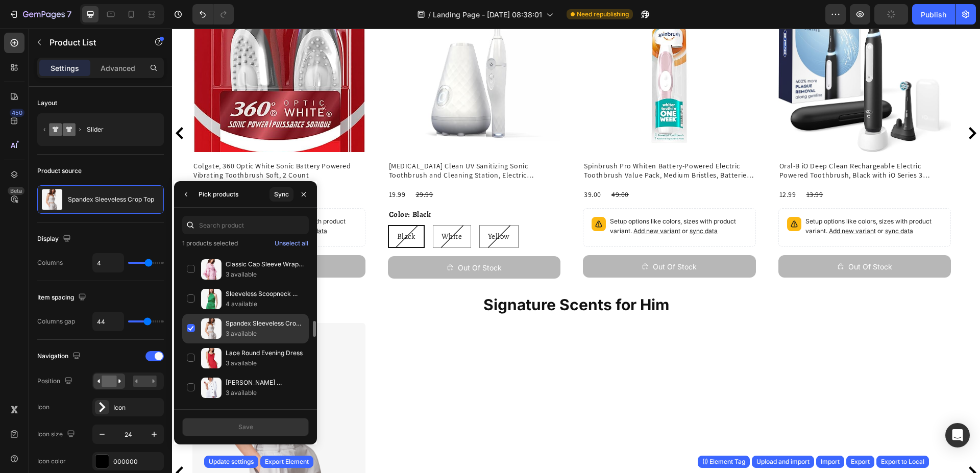
click at [190, 330] on div "Spandex Sleeveless Crop Top 3 available" at bounding box center [245, 329] width 127 height 30
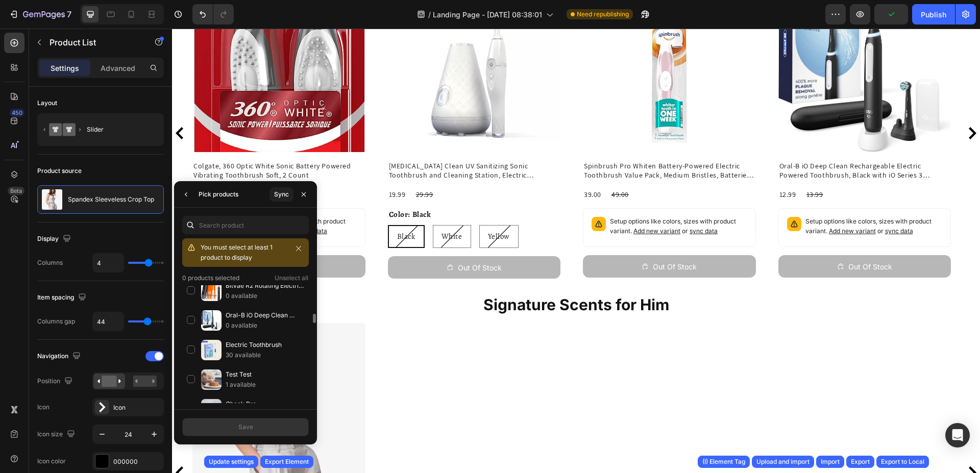
scroll to position [260, 0]
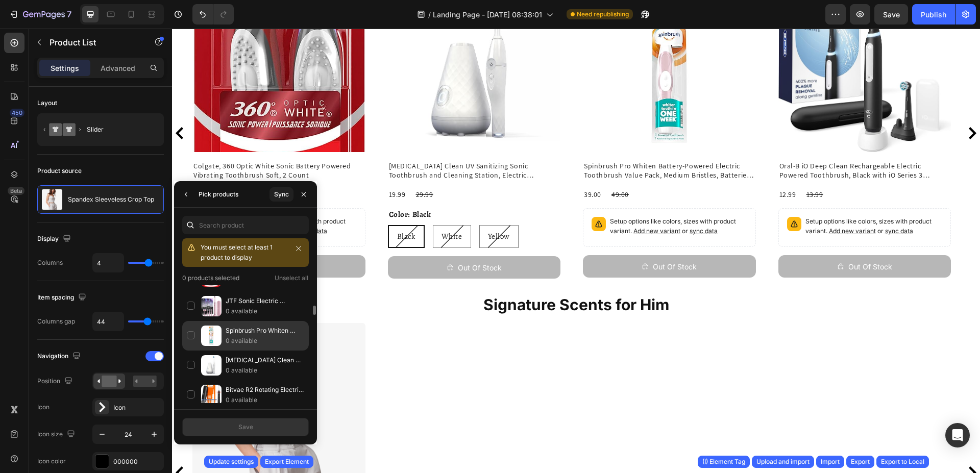
click at [191, 336] on div "Spinbrush Pro Whiten Battery-Powered Electric Toothbrush Value Pack, Medium Bri…" at bounding box center [245, 336] width 127 height 30
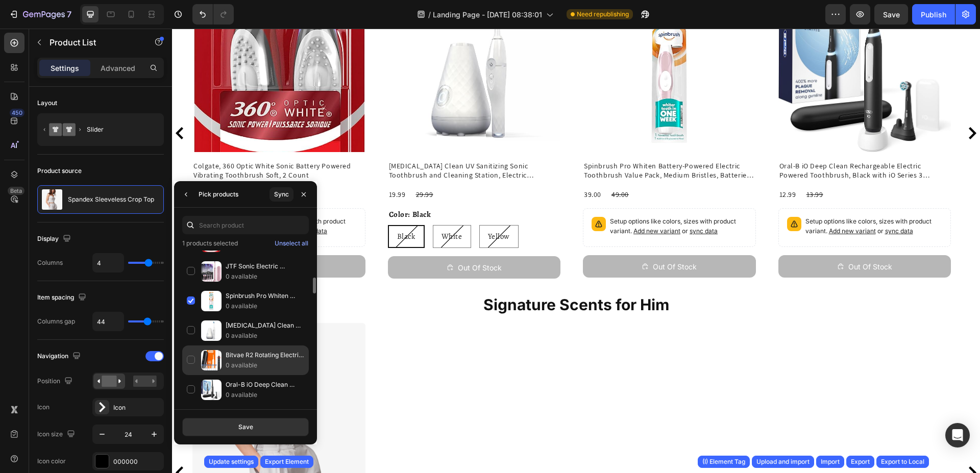
click at [191, 357] on div "Bitvae R2 Rotating Electric Toothbrush for Adults with 8 Brush Heads, Travel Ca…" at bounding box center [245, 361] width 127 height 30
click at [192, 330] on div "[MEDICAL_DATA] Clean UV Sanitizing Sonic Toothbrush and Cleaning Station, Elect…" at bounding box center [245, 331] width 127 height 30
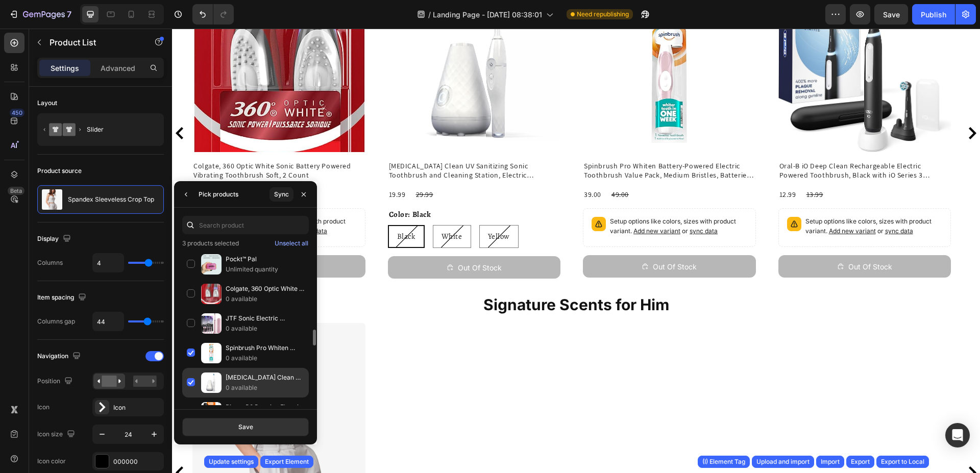
scroll to position [312, 0]
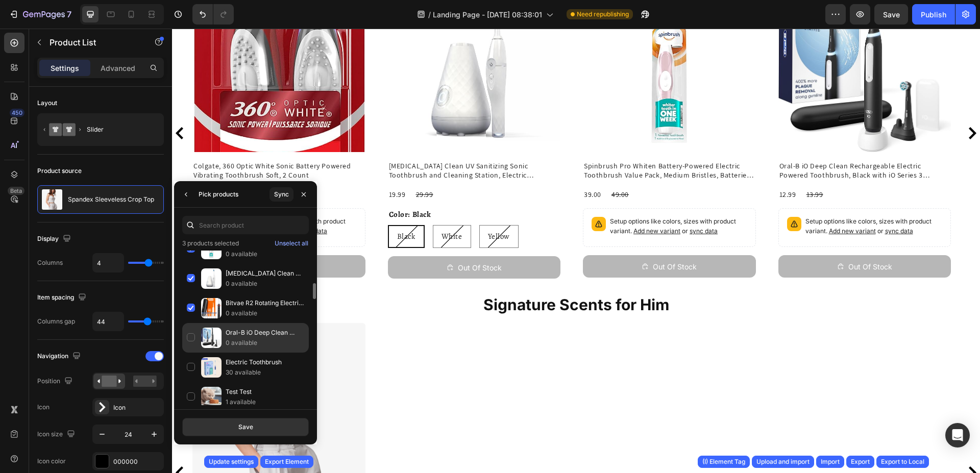
click at [189, 336] on div "Oral-B iO Deep Clean Rechargeable Electric Powered Toothbrush, Black with iO Se…" at bounding box center [245, 338] width 127 height 30
drag, startPoint x: 279, startPoint y: 422, endPoint x: 149, endPoint y: 383, distance: 136.0
click at [279, 422] on button "Save" at bounding box center [245, 427] width 127 height 18
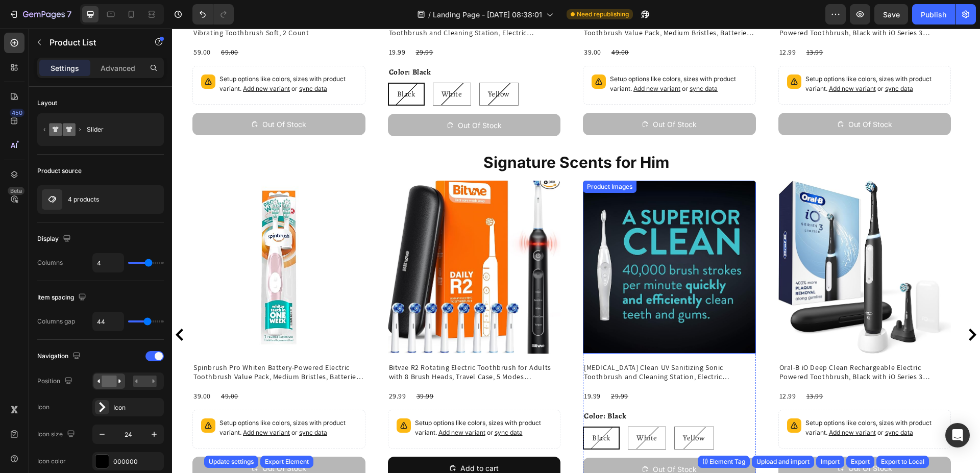
scroll to position [243, 0]
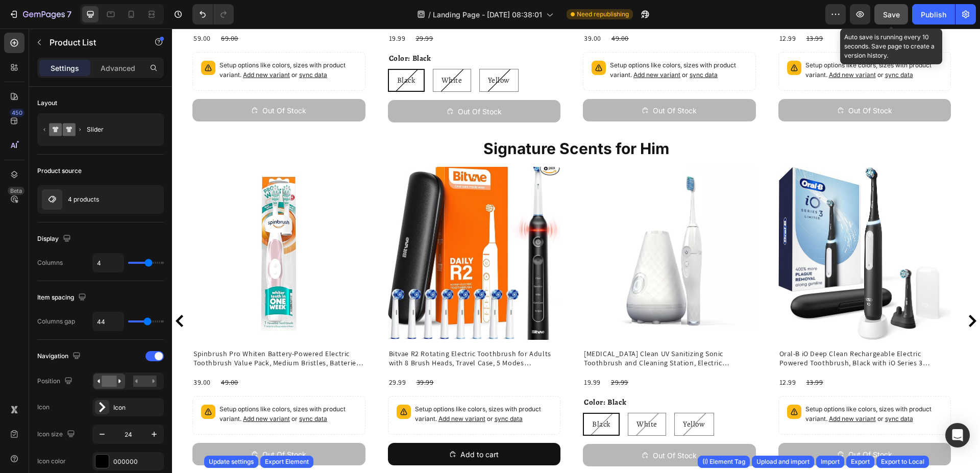
click at [894, 14] on span "Save" at bounding box center [891, 14] width 17 height 9
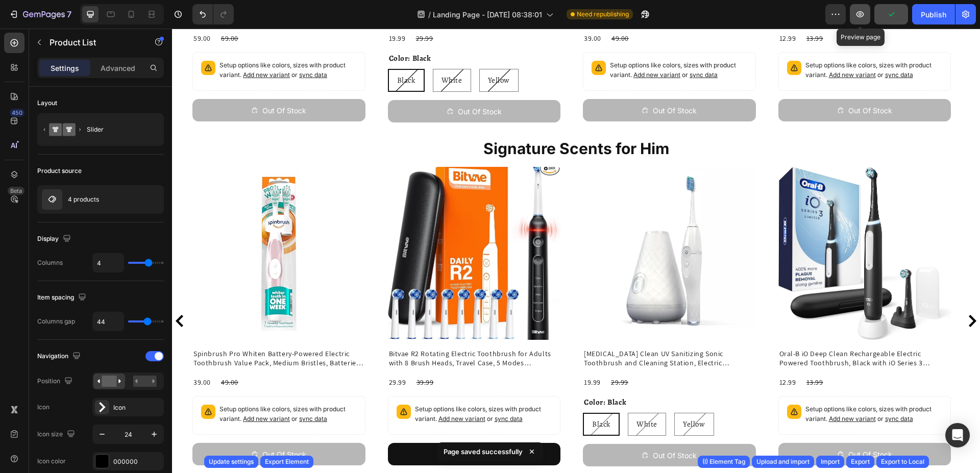
click at [859, 16] on icon "button" at bounding box center [860, 14] width 10 height 10
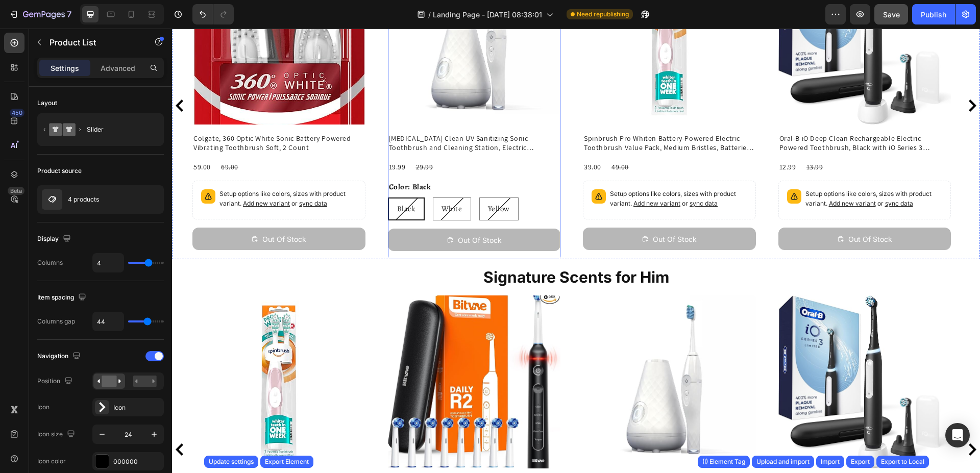
scroll to position [87, 0]
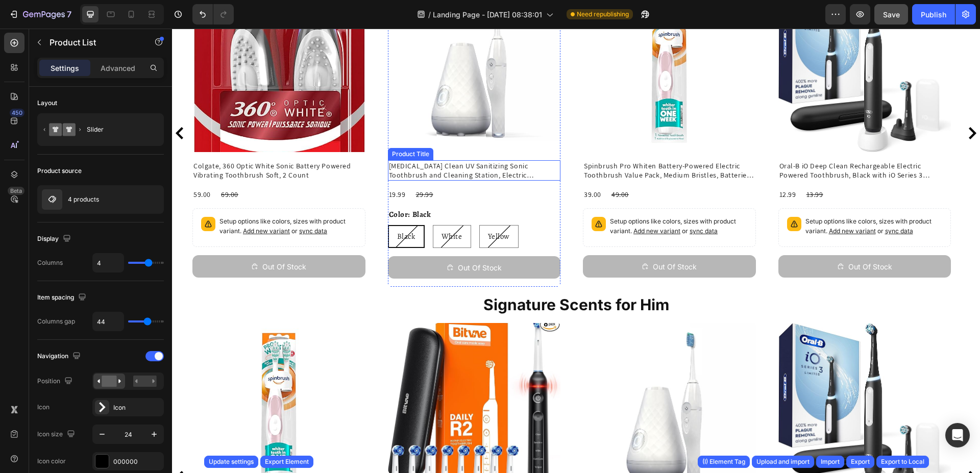
click at [500, 166] on h2 "[MEDICAL_DATA] Clean UV Sanitizing Sonic Toothbrush and Cleaning Station, Elect…" at bounding box center [474, 170] width 173 height 20
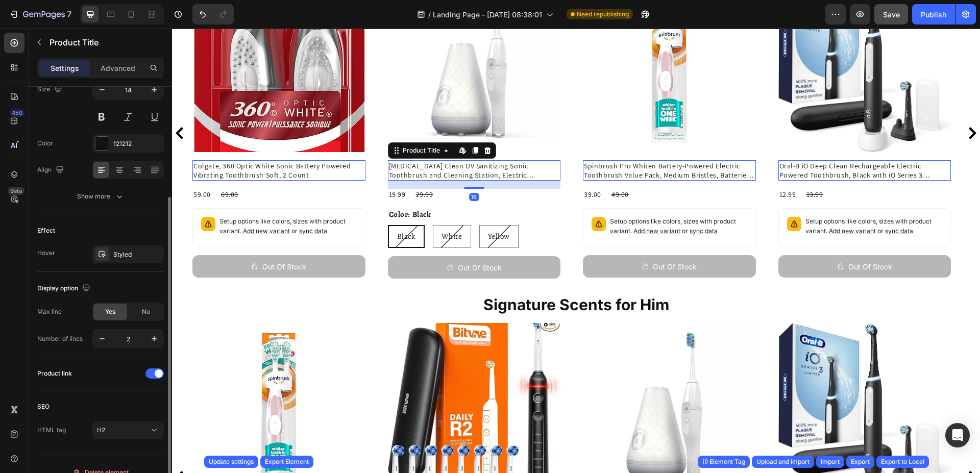
scroll to position [171, 0]
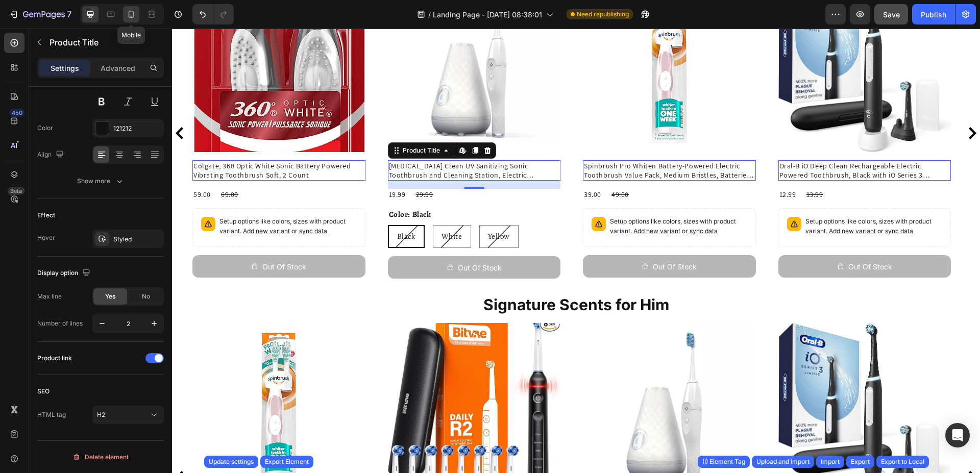
click at [136, 11] on icon at bounding box center [131, 14] width 10 height 10
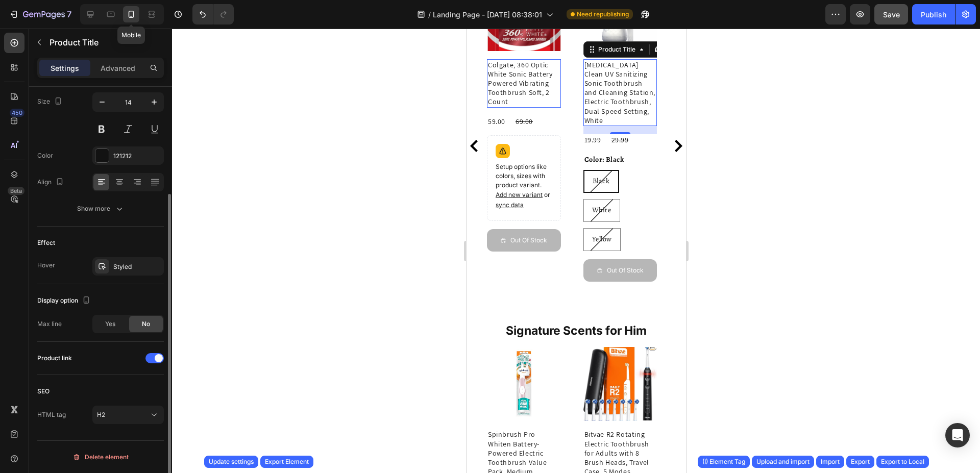
scroll to position [83, 0]
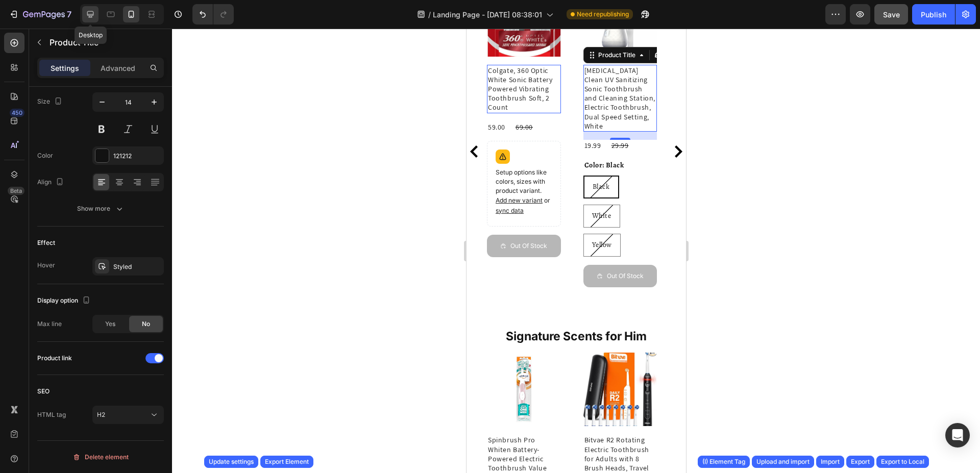
click at [94, 14] on icon at bounding box center [90, 14] width 10 height 10
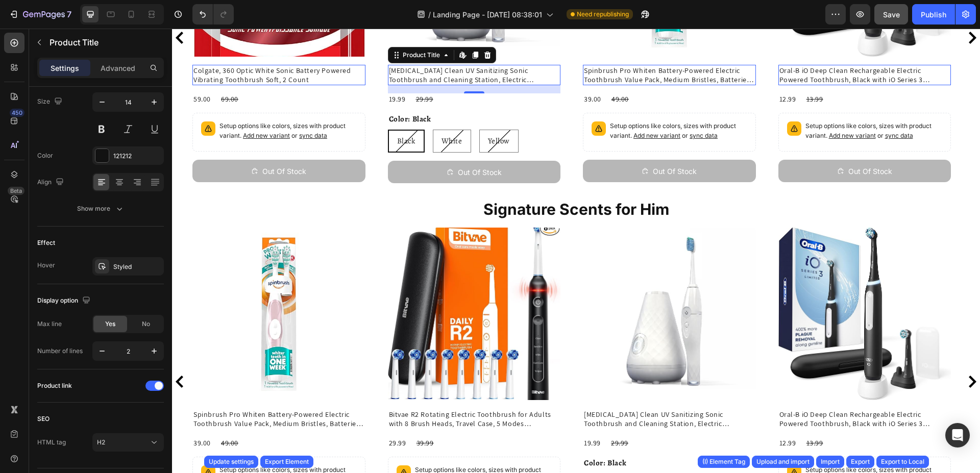
scroll to position [183, 0]
click at [941, 16] on div "Publish" at bounding box center [934, 14] width 26 height 11
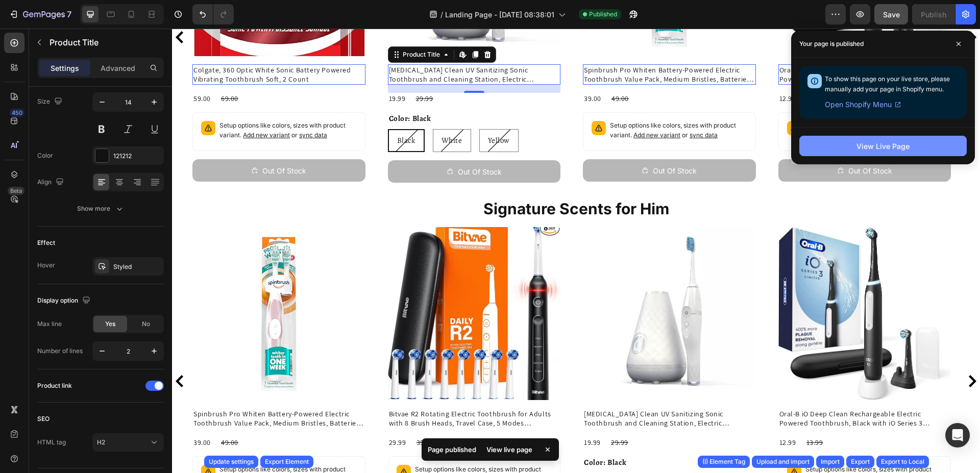
click at [876, 148] on div "View Live Page" at bounding box center [882, 146] width 53 height 11
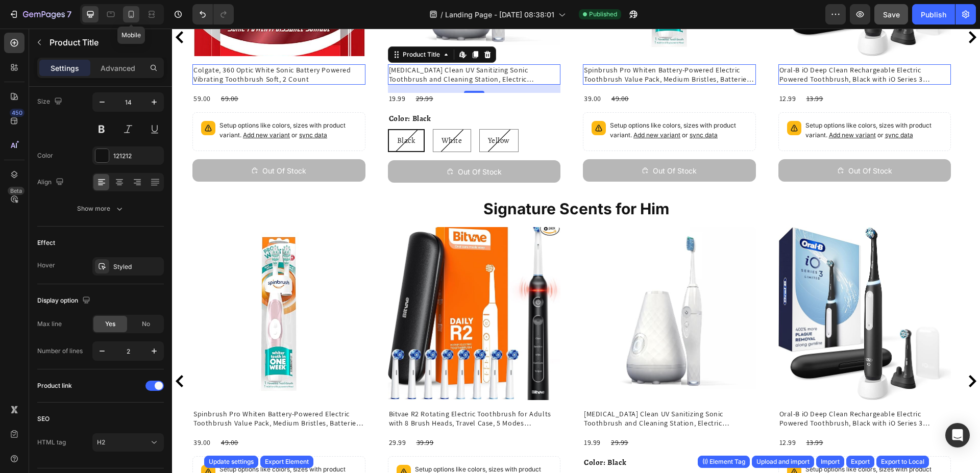
click at [129, 11] on icon at bounding box center [131, 14] width 10 height 10
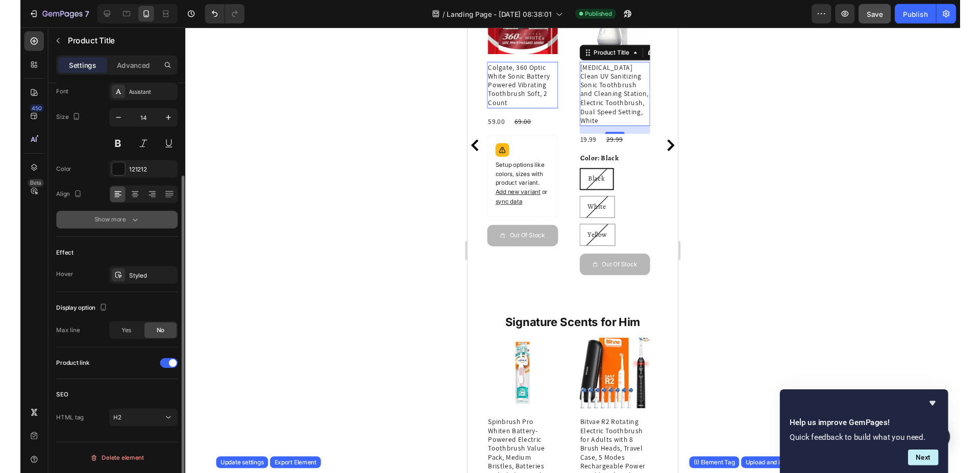
scroll to position [124, 0]
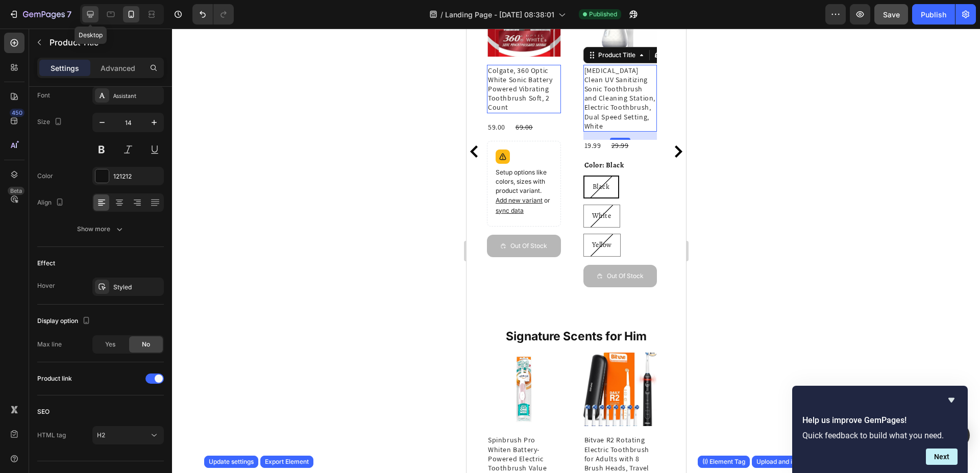
click at [92, 16] on icon at bounding box center [90, 14] width 10 height 10
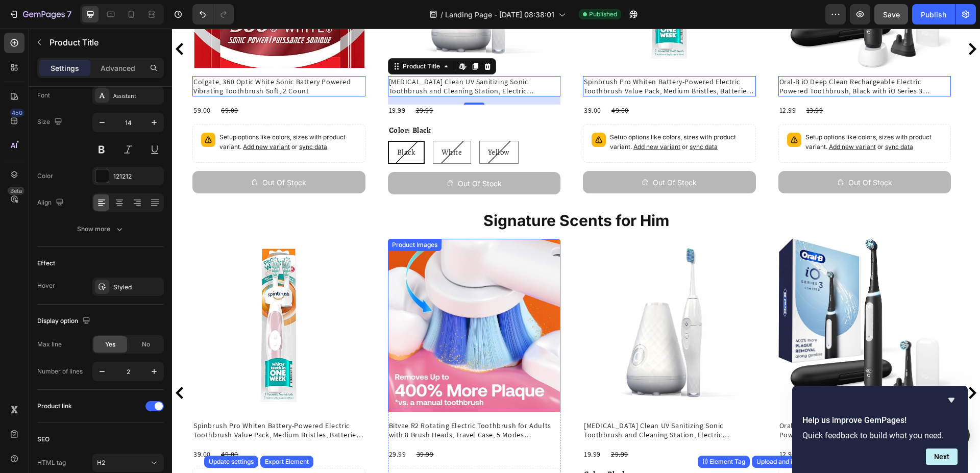
scroll to position [171, 0]
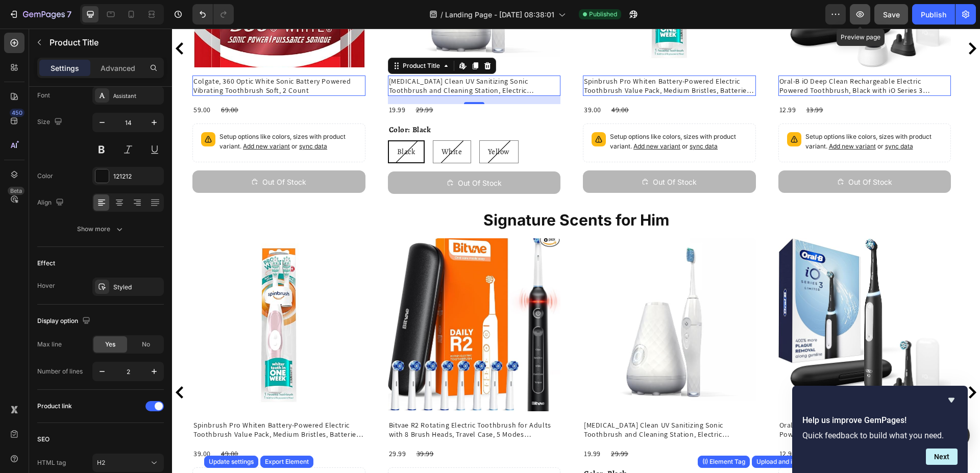
click at [861, 14] on icon "button" at bounding box center [860, 14] width 10 height 10
